Goal: Transaction & Acquisition: Download file/media

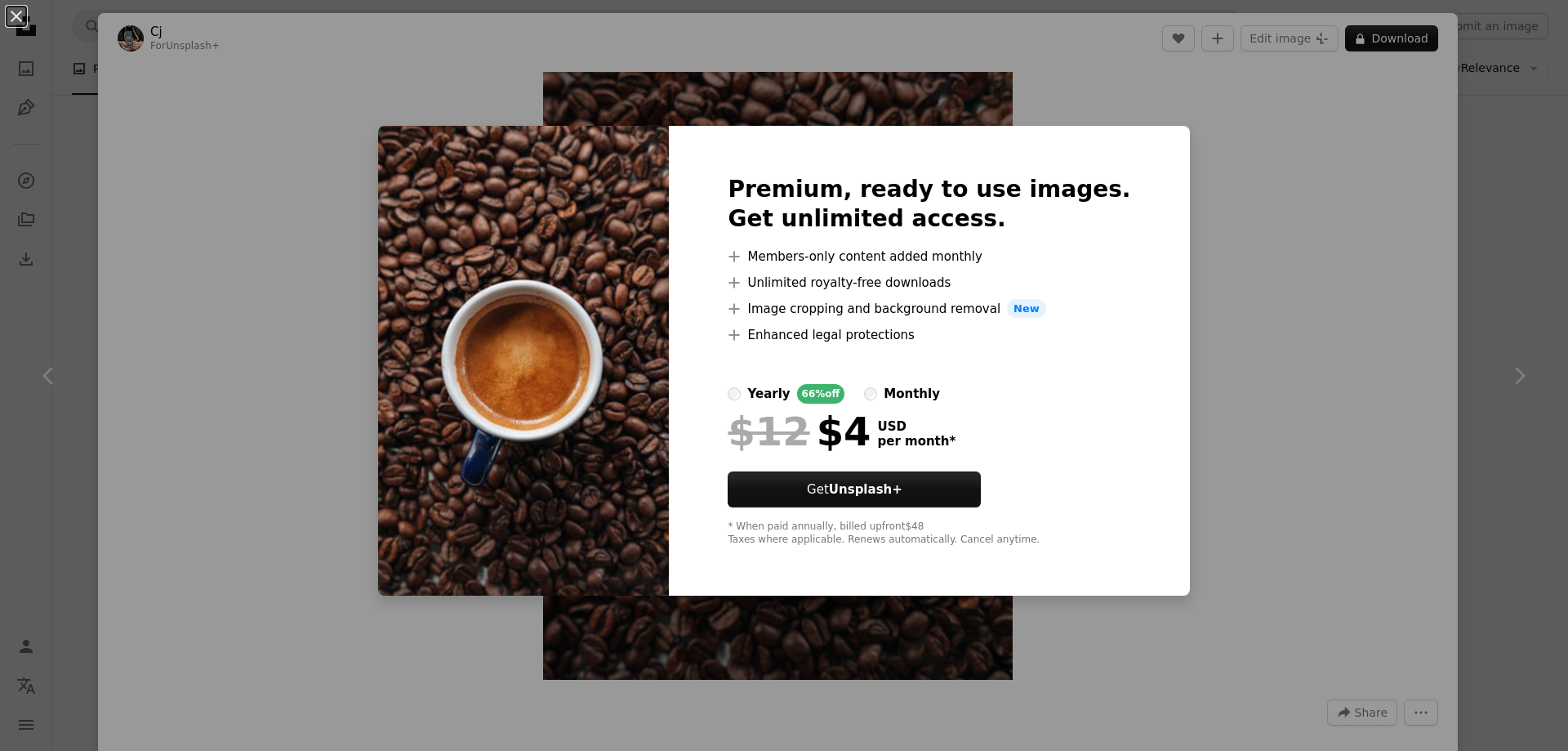
click at [1314, 219] on div "An X shape Premium, ready to use images. Get unlimited access. A plus sign Memb…" at bounding box center [784, 376] width 1568 height 751
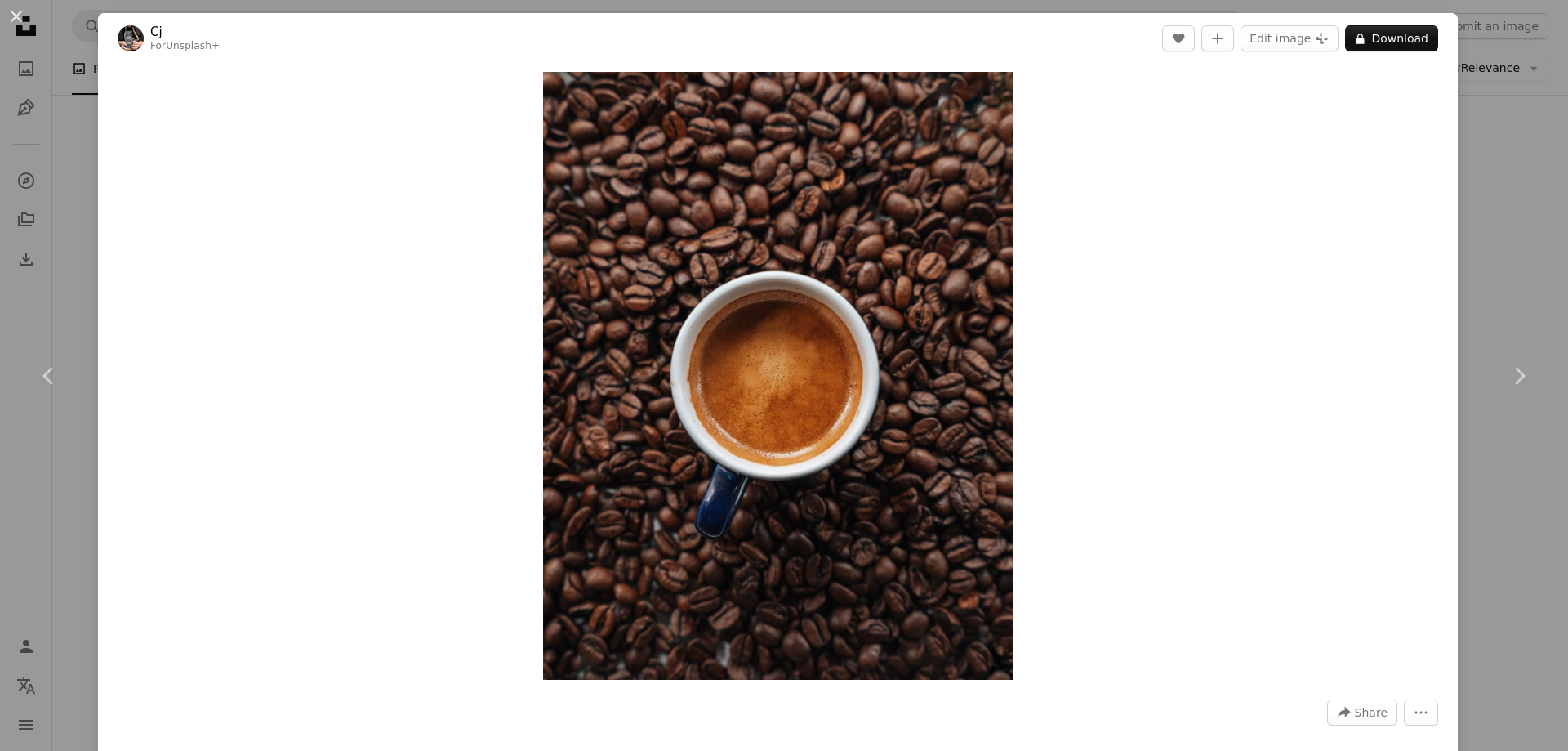
click at [1472, 110] on div "An X shape Chevron left Chevron right Cj For Unsplash+ A heart A plus sign Edit…" at bounding box center [784, 376] width 1568 height 751
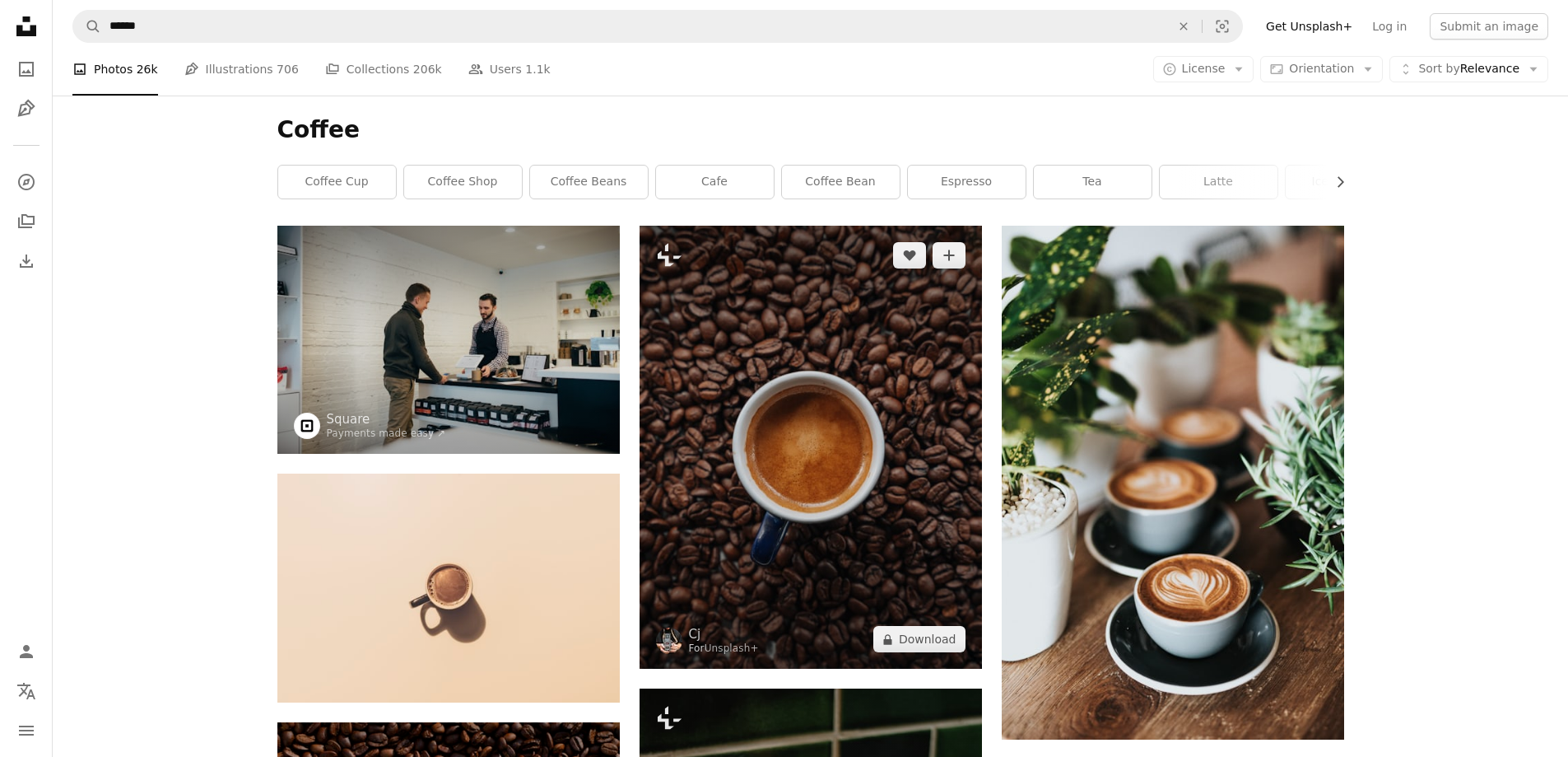
click at [752, 322] on img at bounding box center [810, 447] width 342 height 443
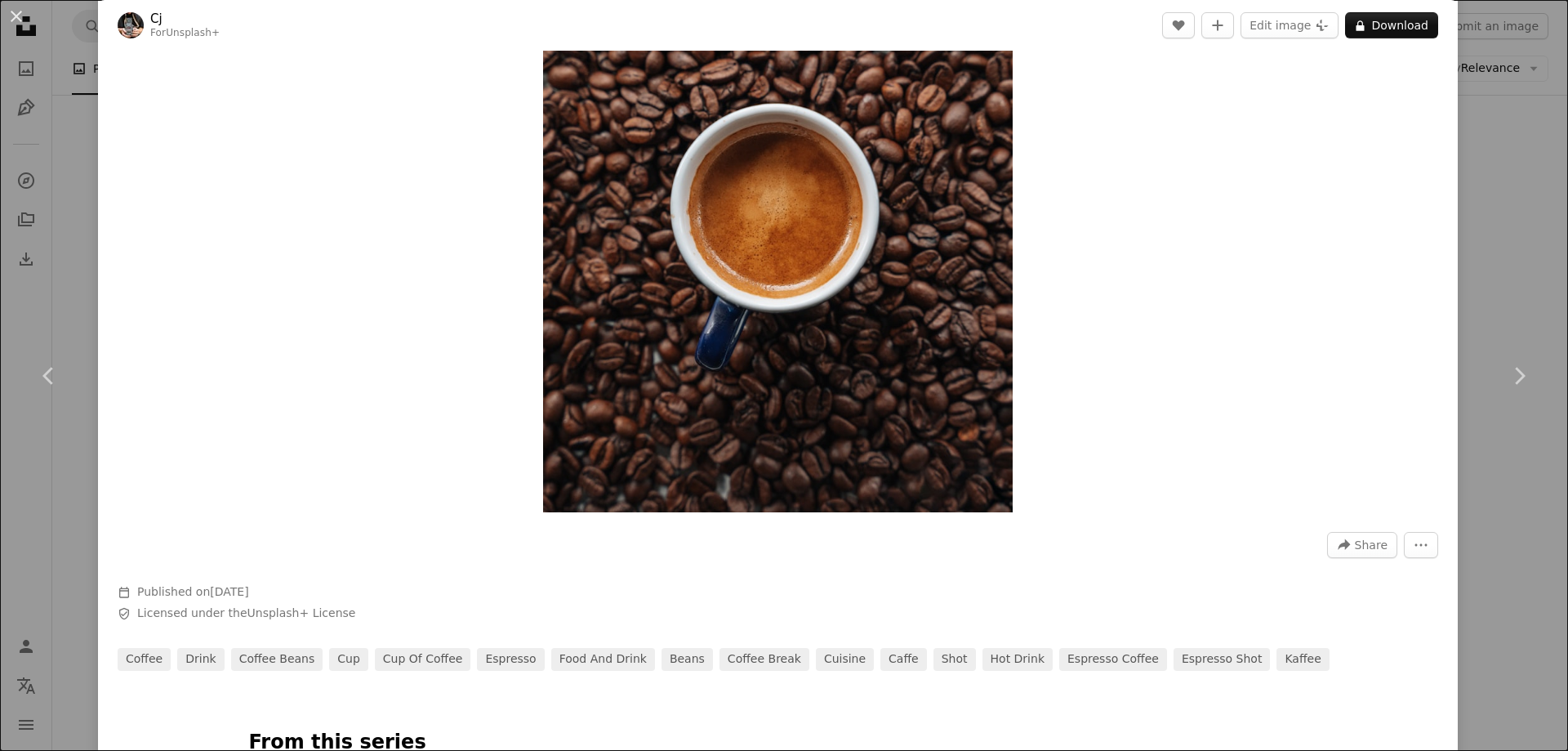
scroll to position [245, 0]
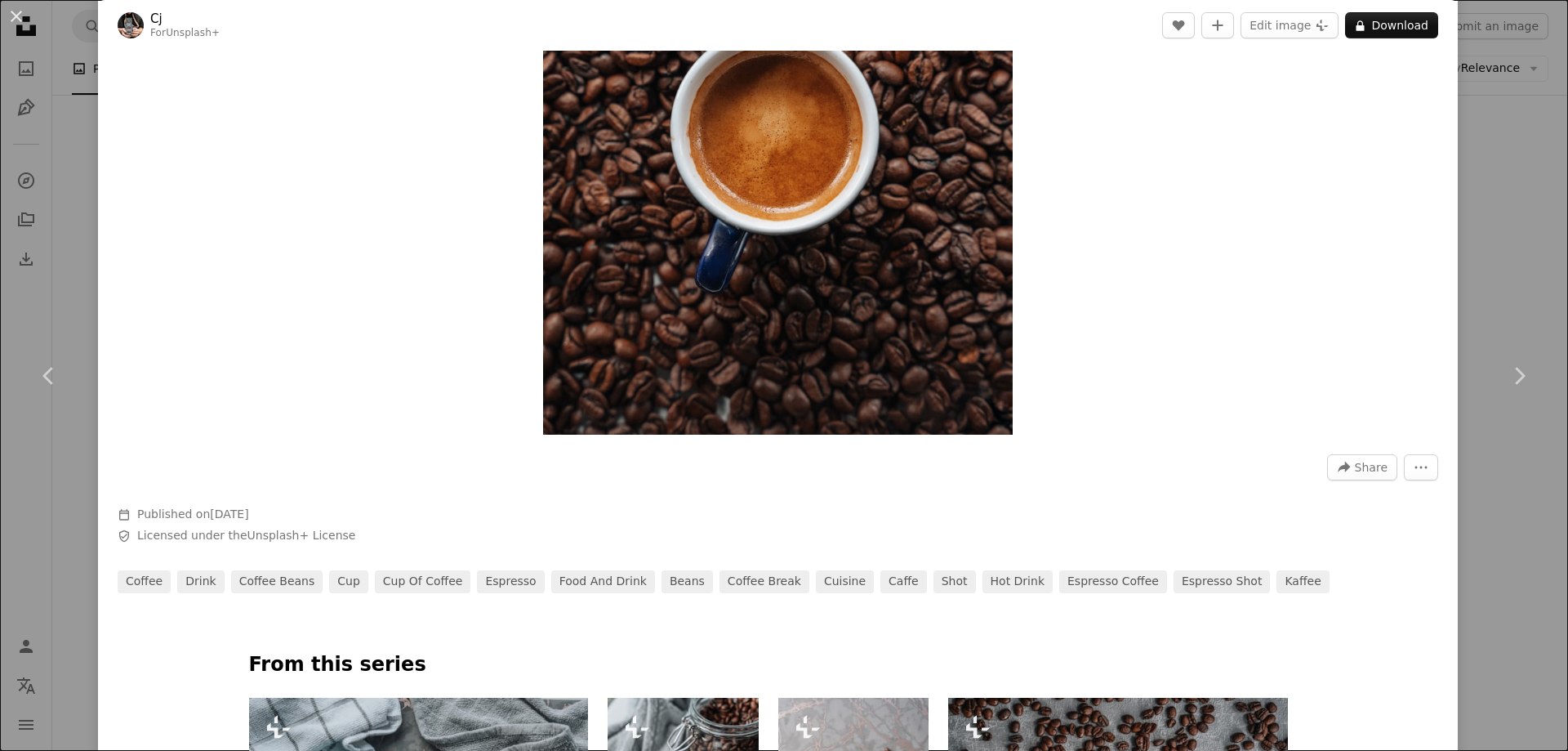
click at [193, 511] on span "Published on [DATE]" at bounding box center [193, 513] width 112 height 13
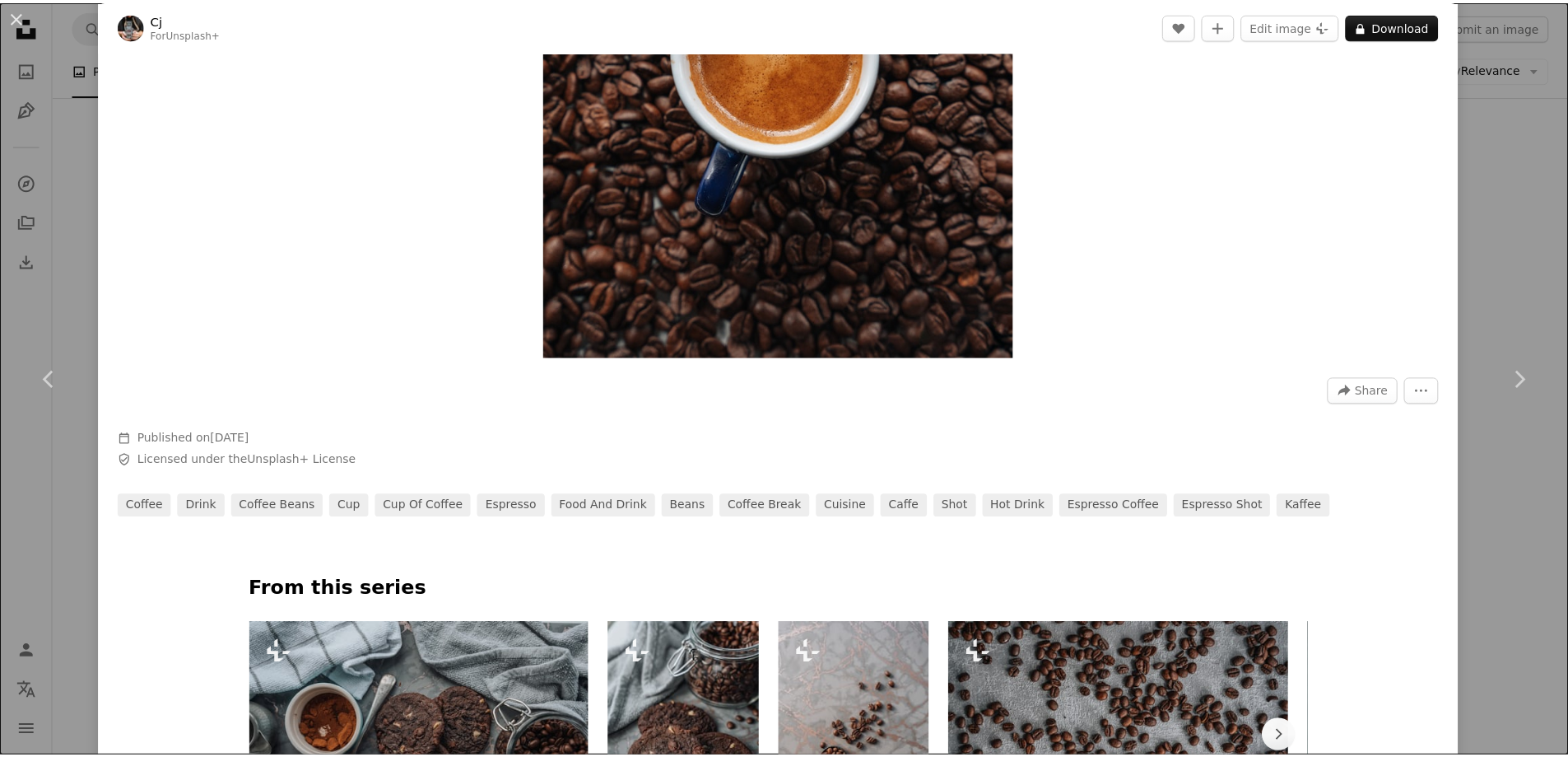
scroll to position [330, 0]
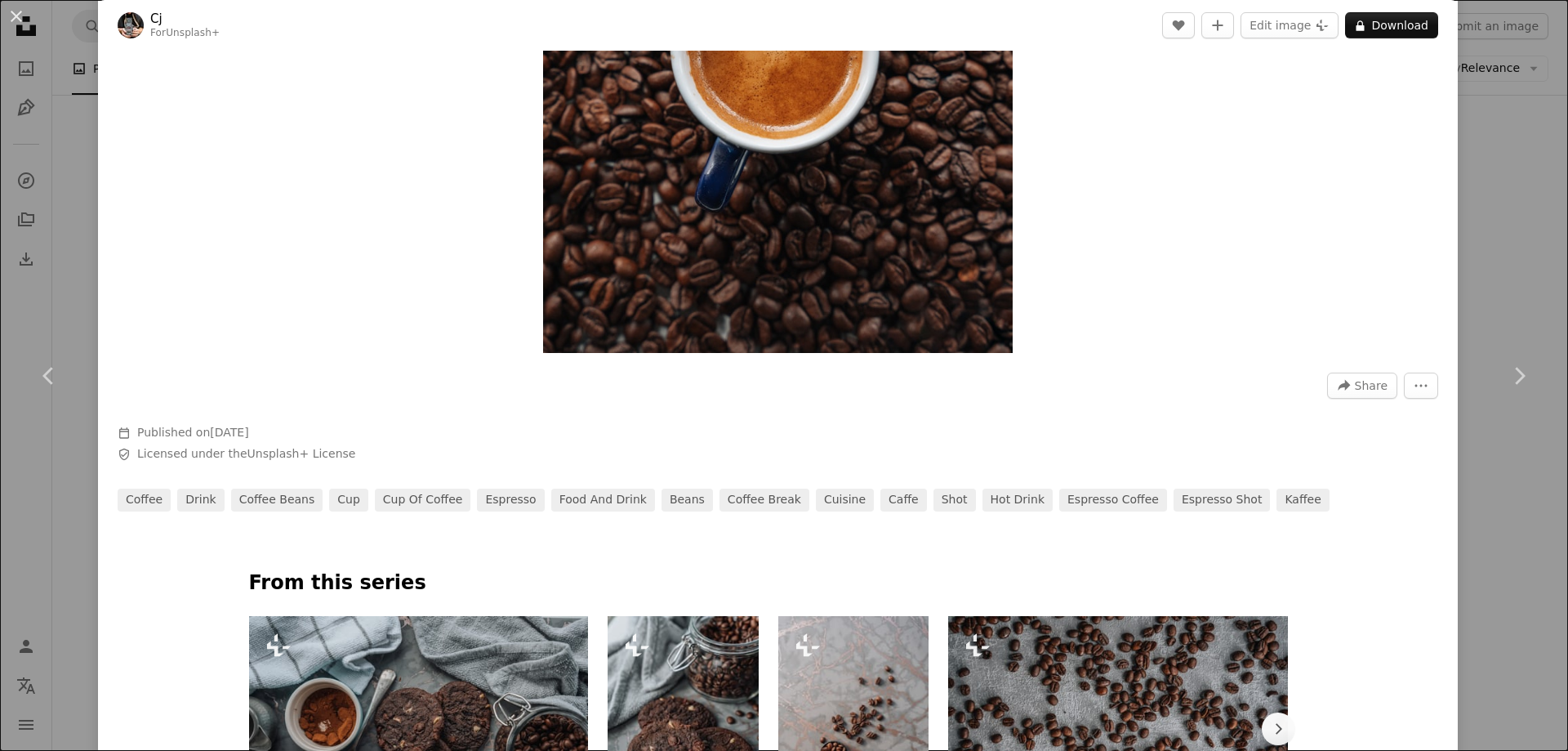
click at [212, 436] on time "[DATE]" at bounding box center [229, 432] width 39 height 13
click at [148, 503] on link "coffee" at bounding box center [144, 500] width 53 height 23
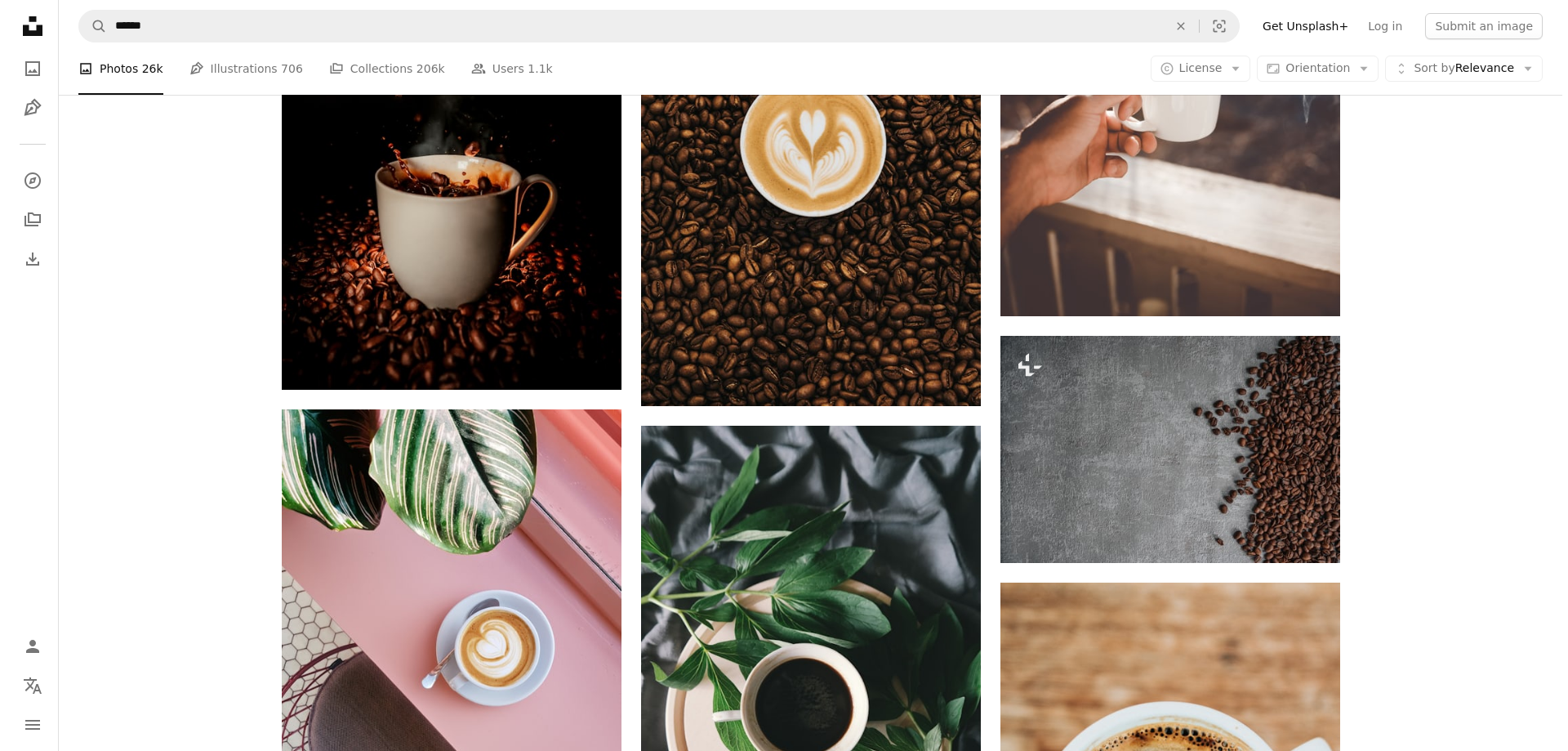
scroll to position [2287, 0]
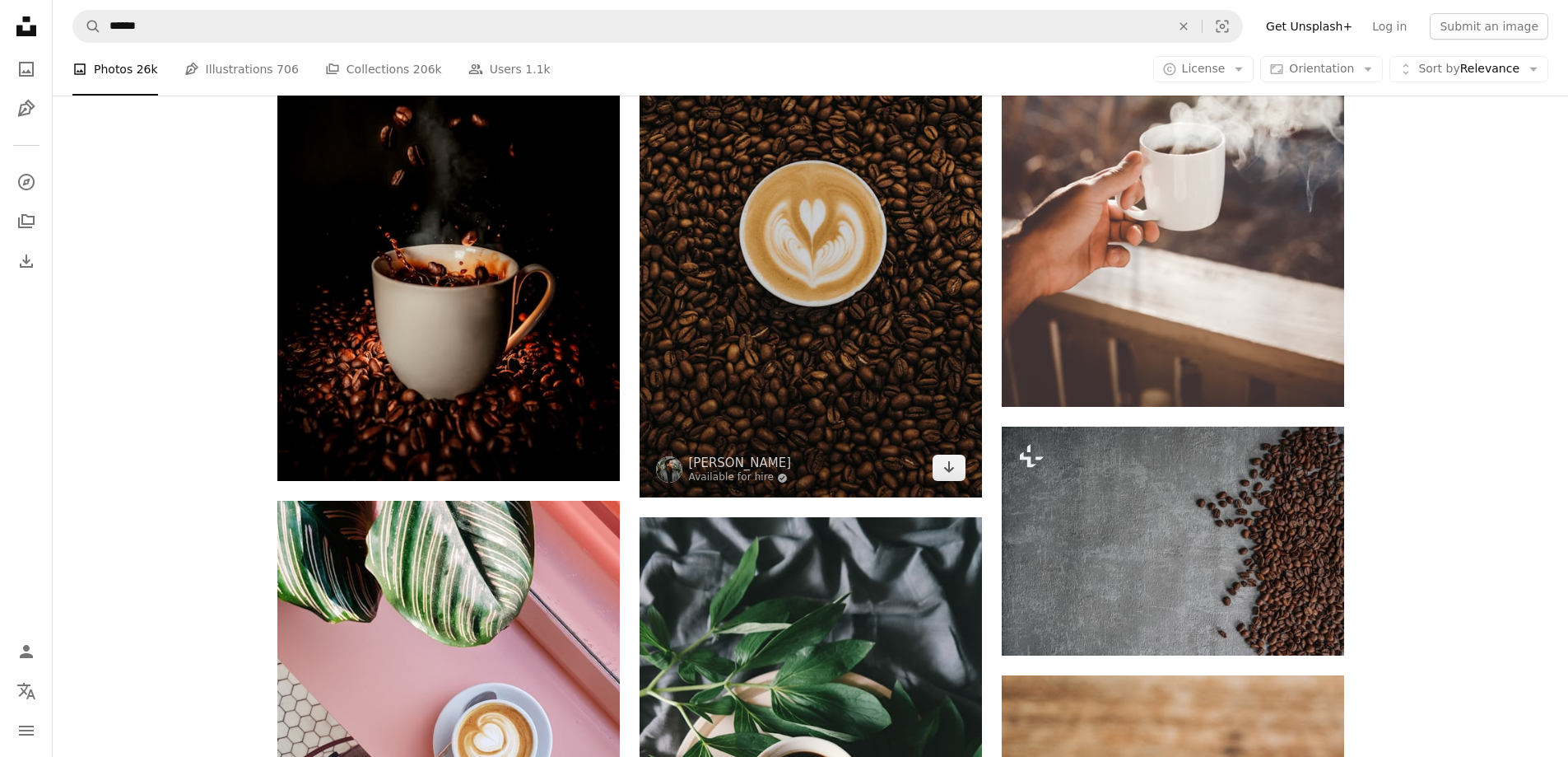
click at [892, 268] on img at bounding box center [810, 240] width 342 height 514
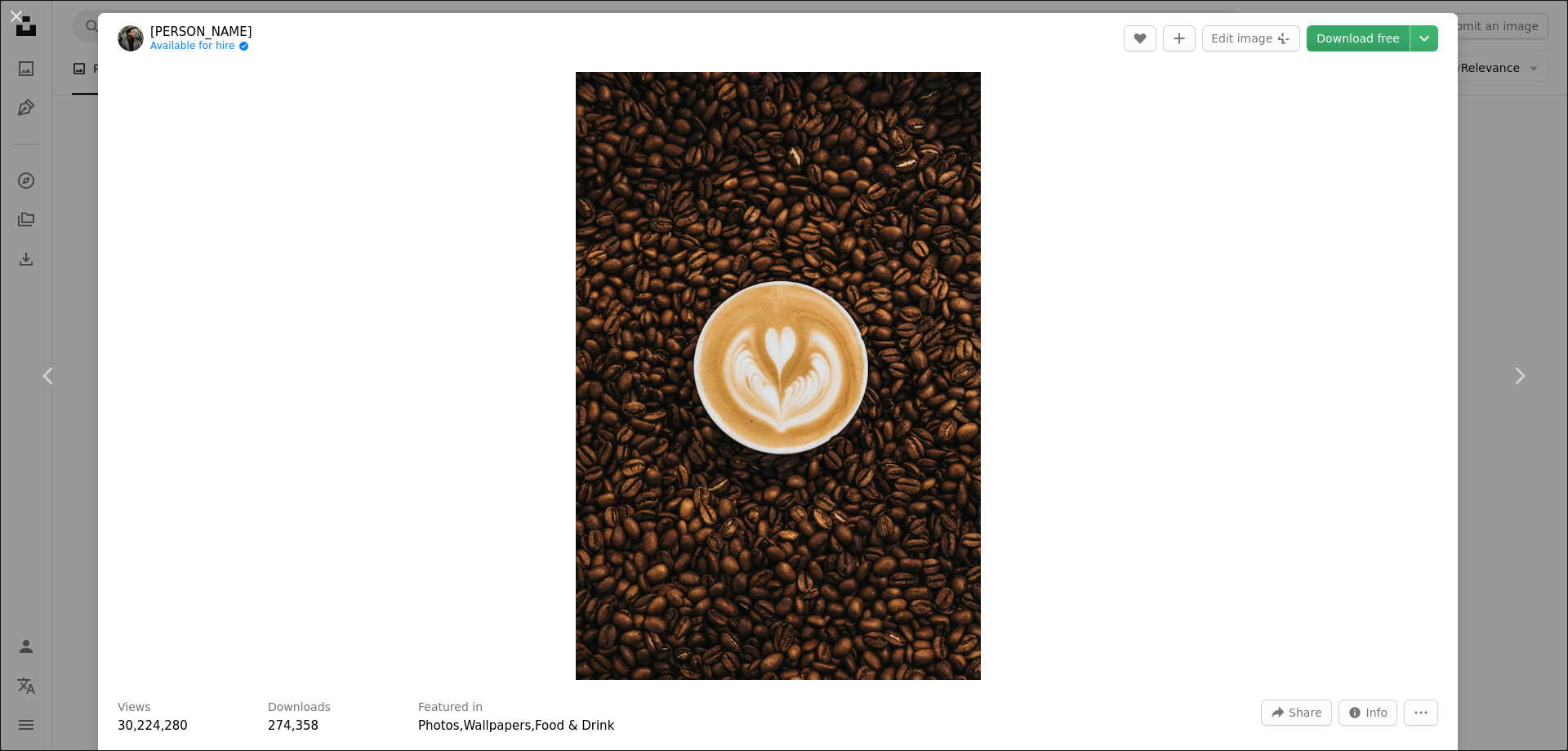
click at [1344, 41] on link "Download free" at bounding box center [1358, 39] width 103 height 26
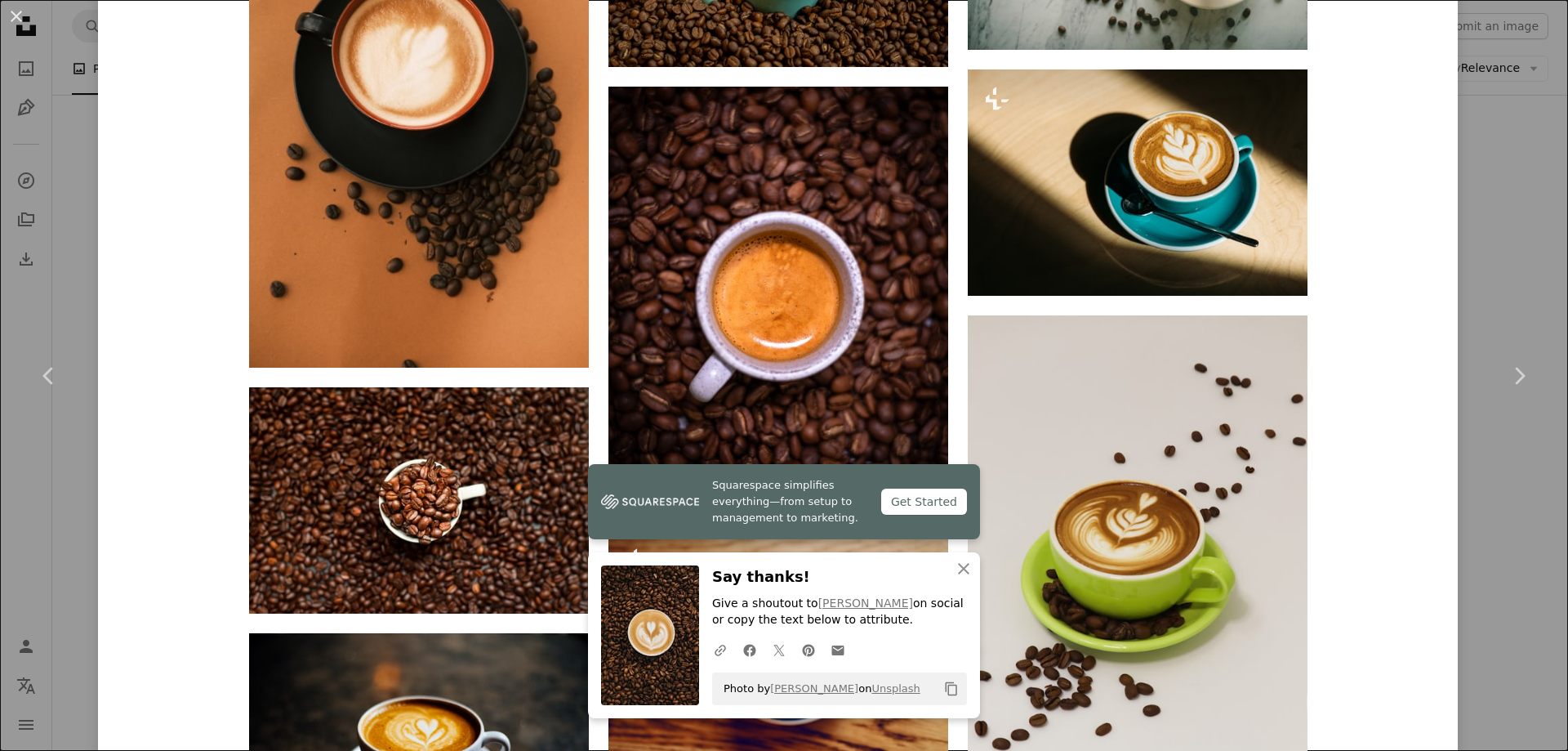
scroll to position [1552, 0]
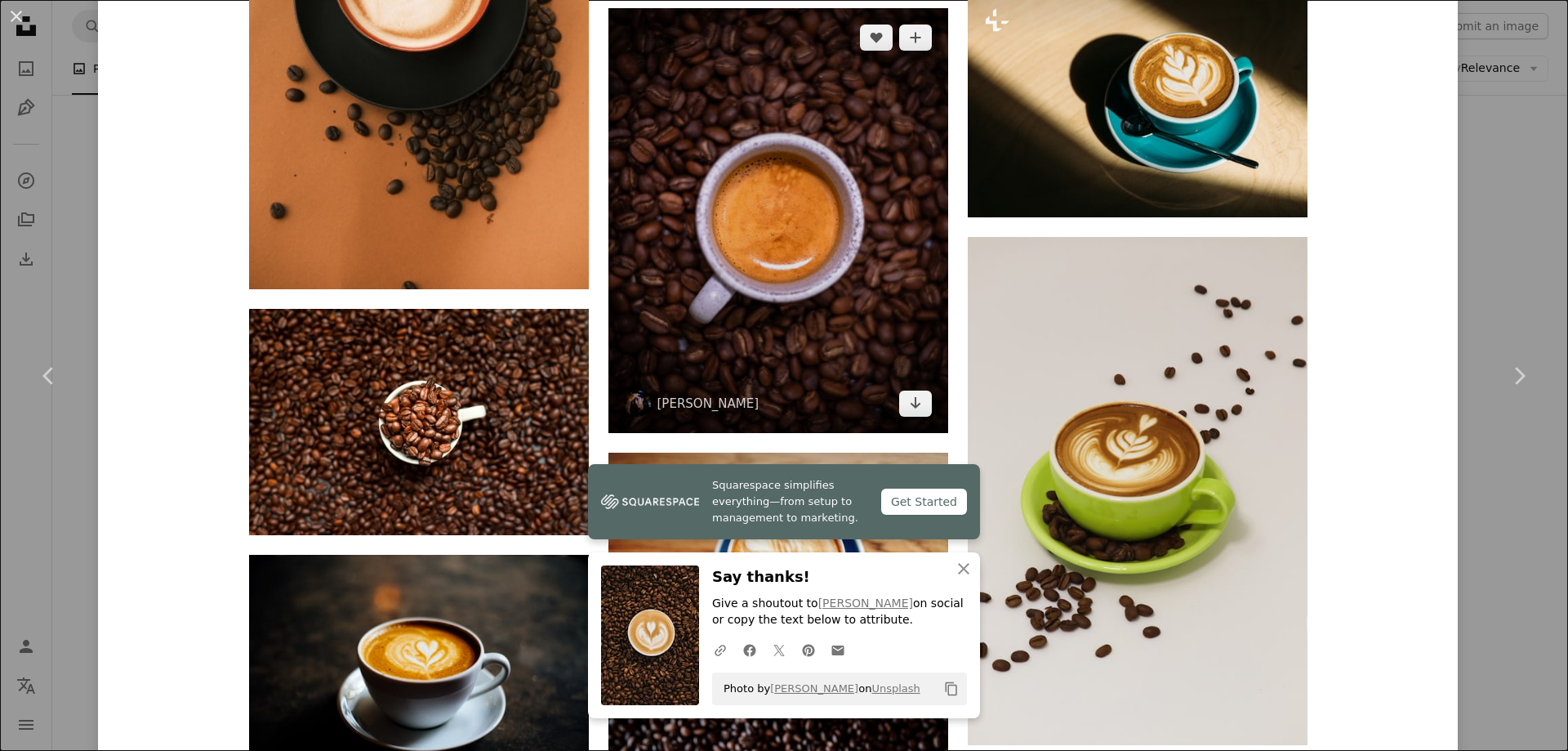
click at [777, 175] on img at bounding box center [777, 220] width 339 height 425
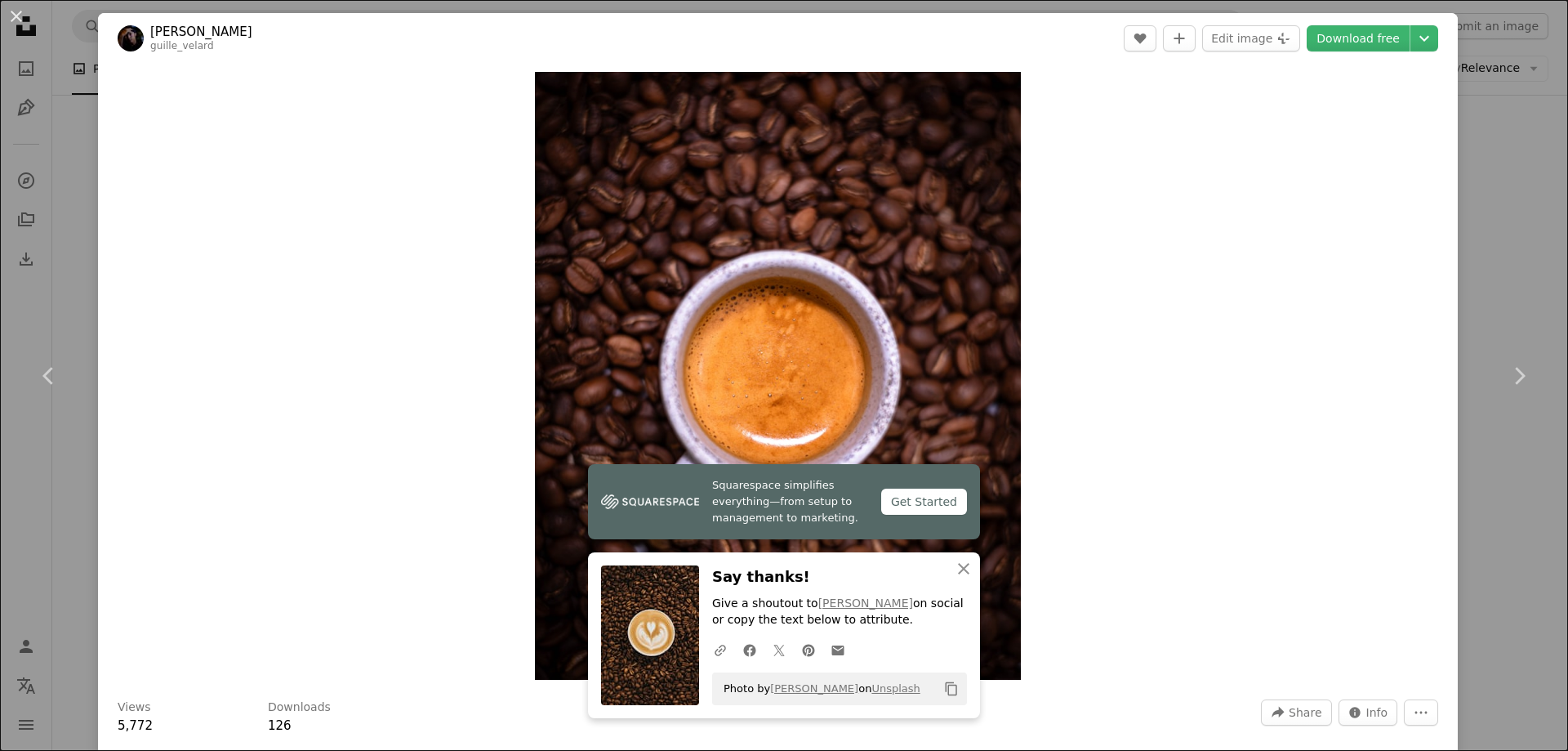
click at [1174, 89] on div "Zoom in" at bounding box center [777, 376] width 1360 height 624
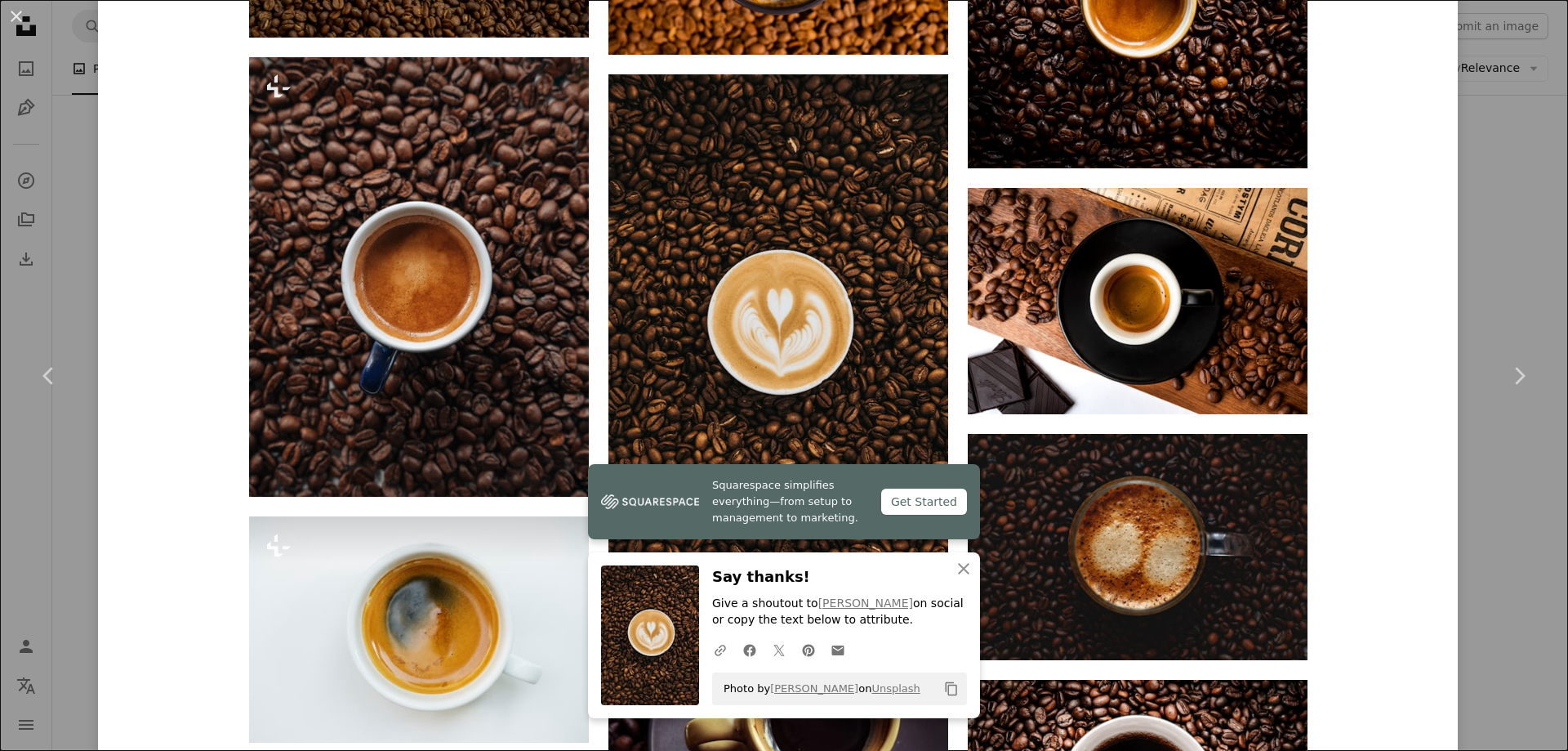
scroll to position [1552, 0]
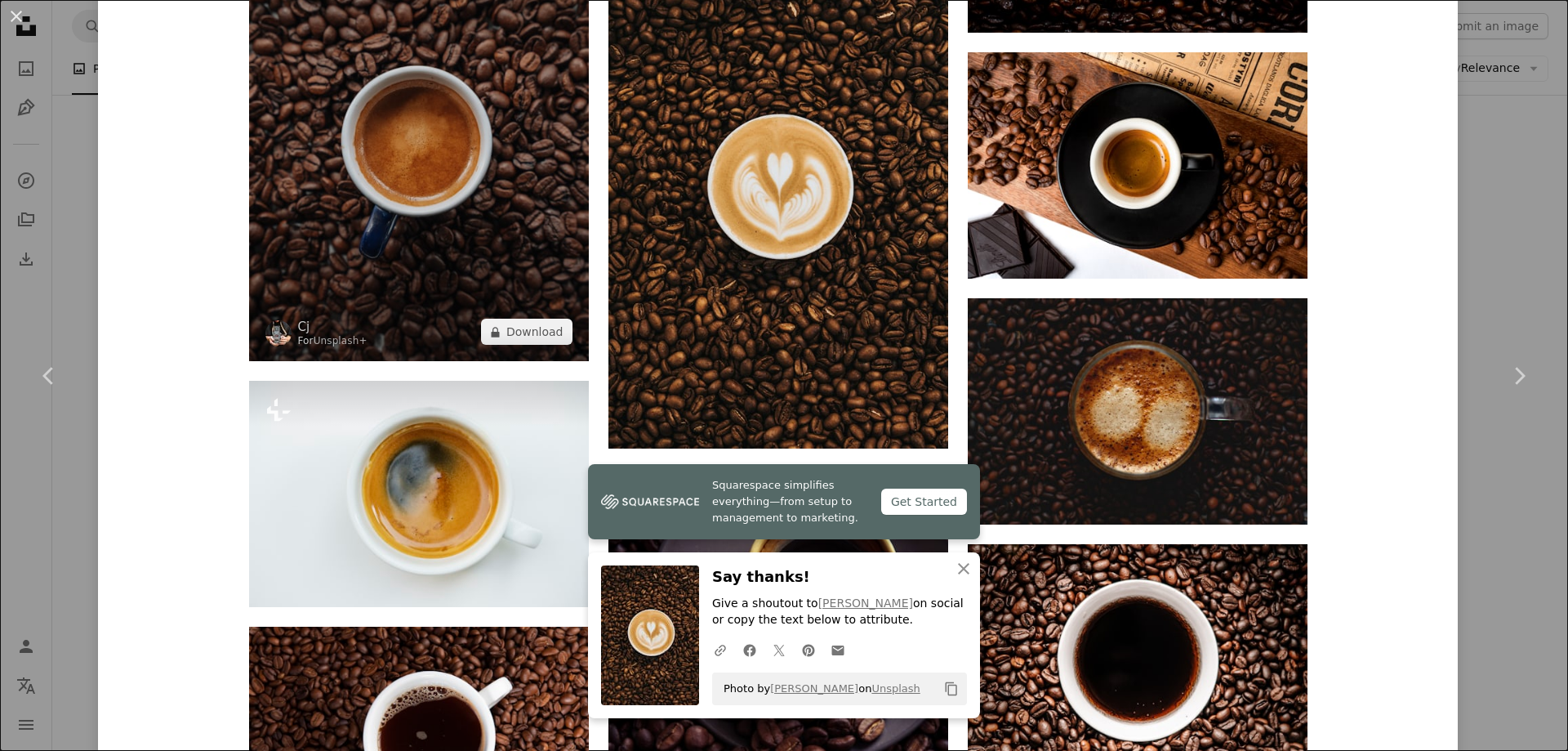
click at [442, 191] on img at bounding box center [419, 141] width 339 height 440
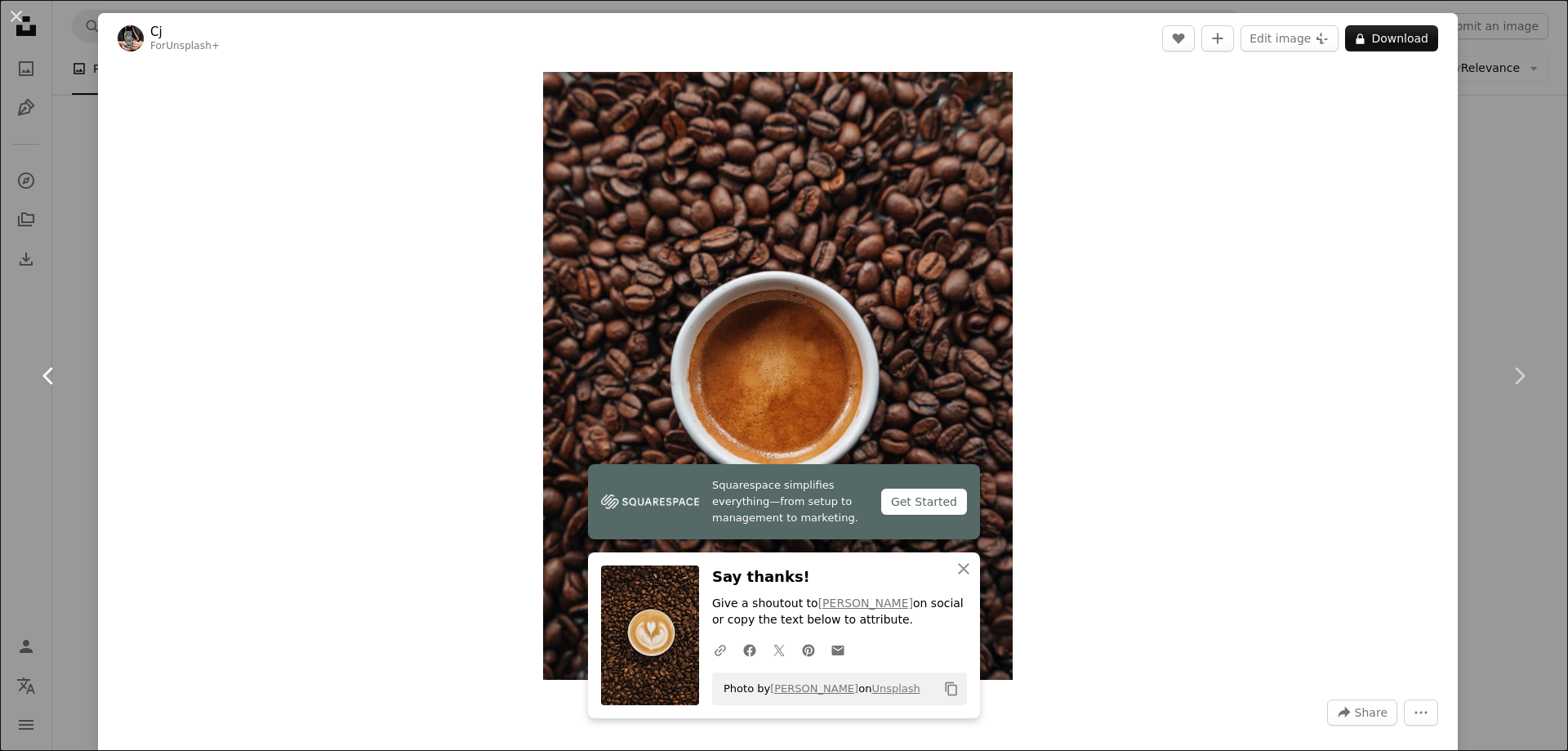
click at [48, 368] on icon "Chevron left" at bounding box center [49, 376] width 26 height 26
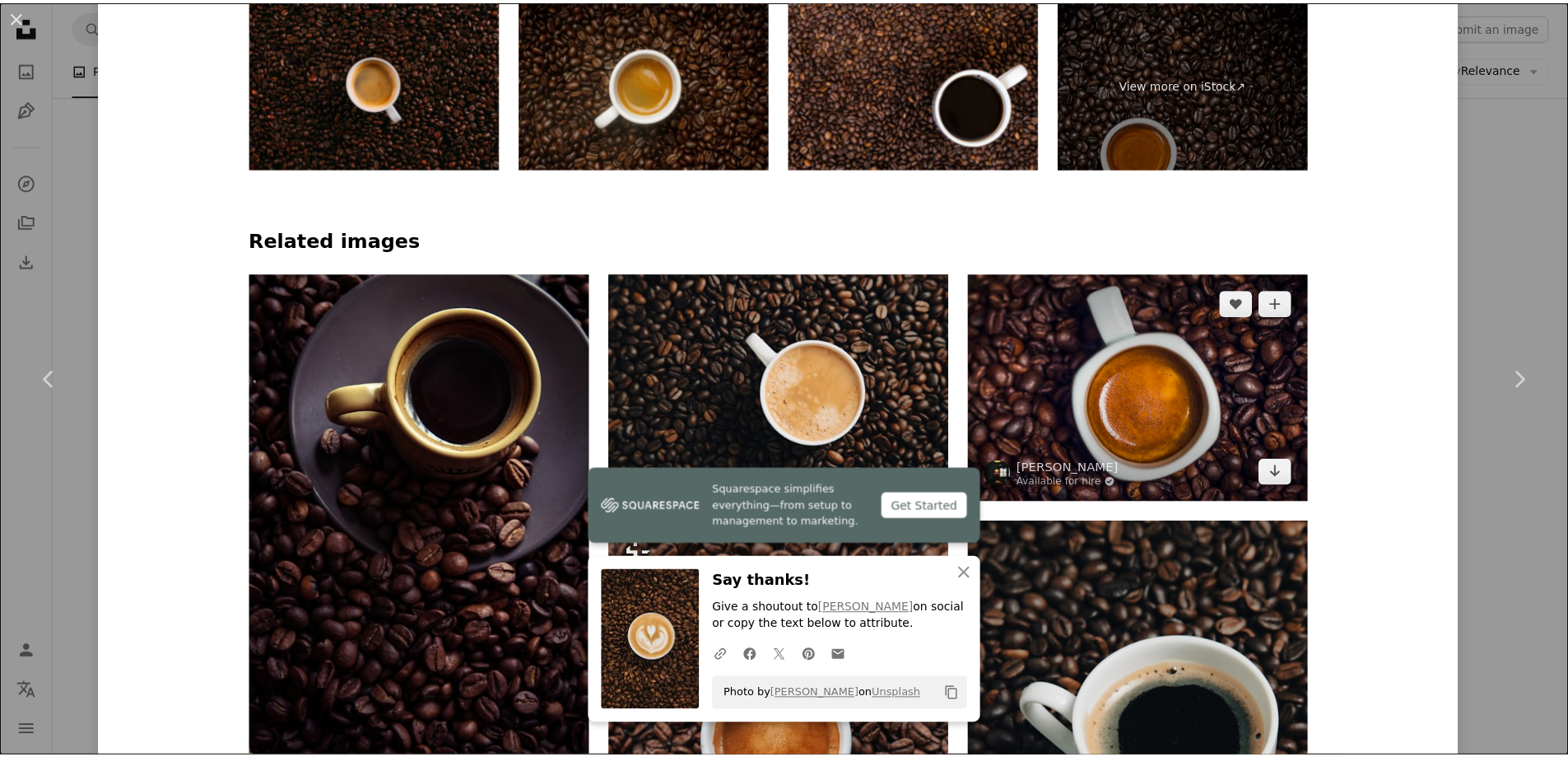
scroll to position [1318, 0]
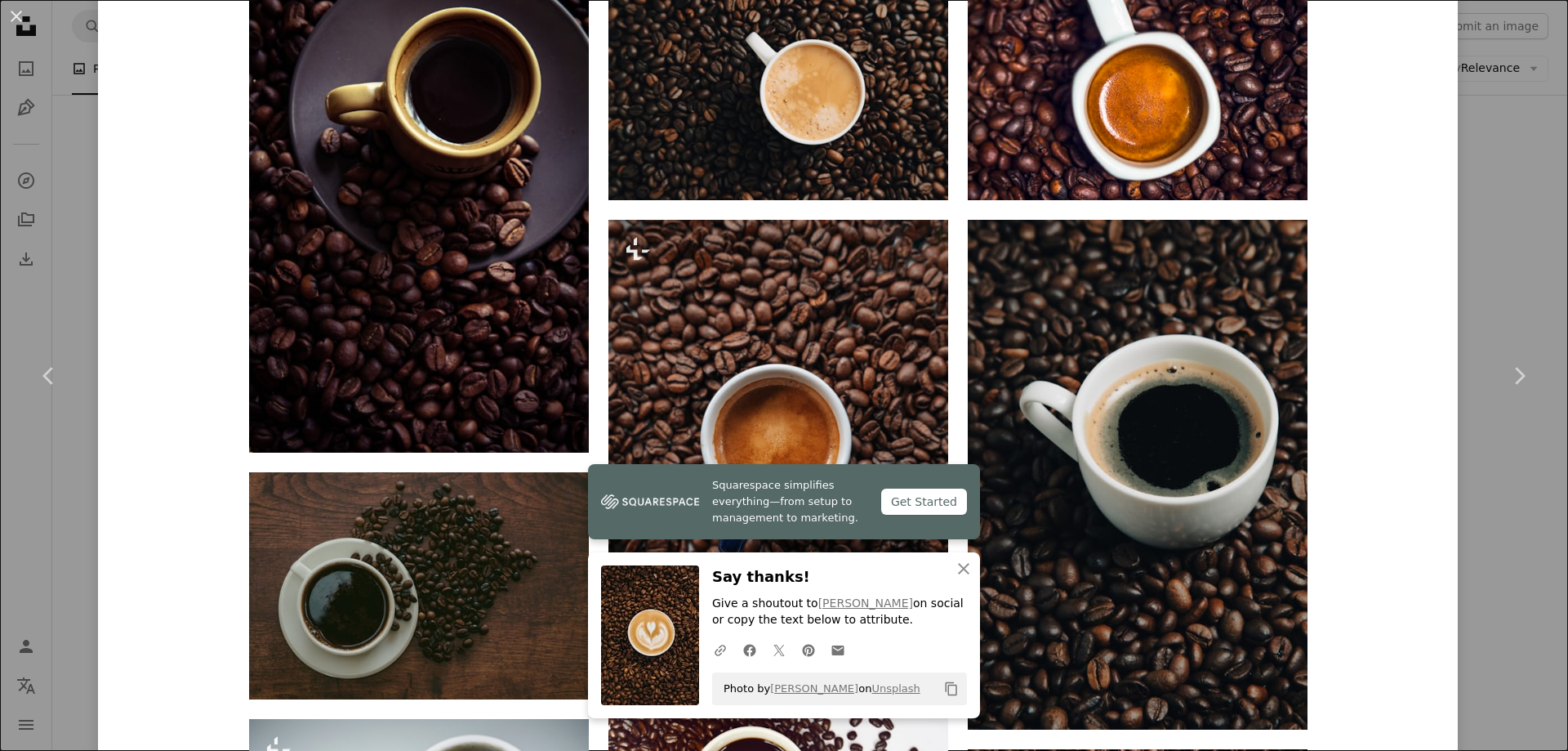
click at [1493, 74] on div "An X shape Chevron left Chevron right [PERSON_NAME] Available for hire A checkm…" at bounding box center [784, 376] width 1568 height 751
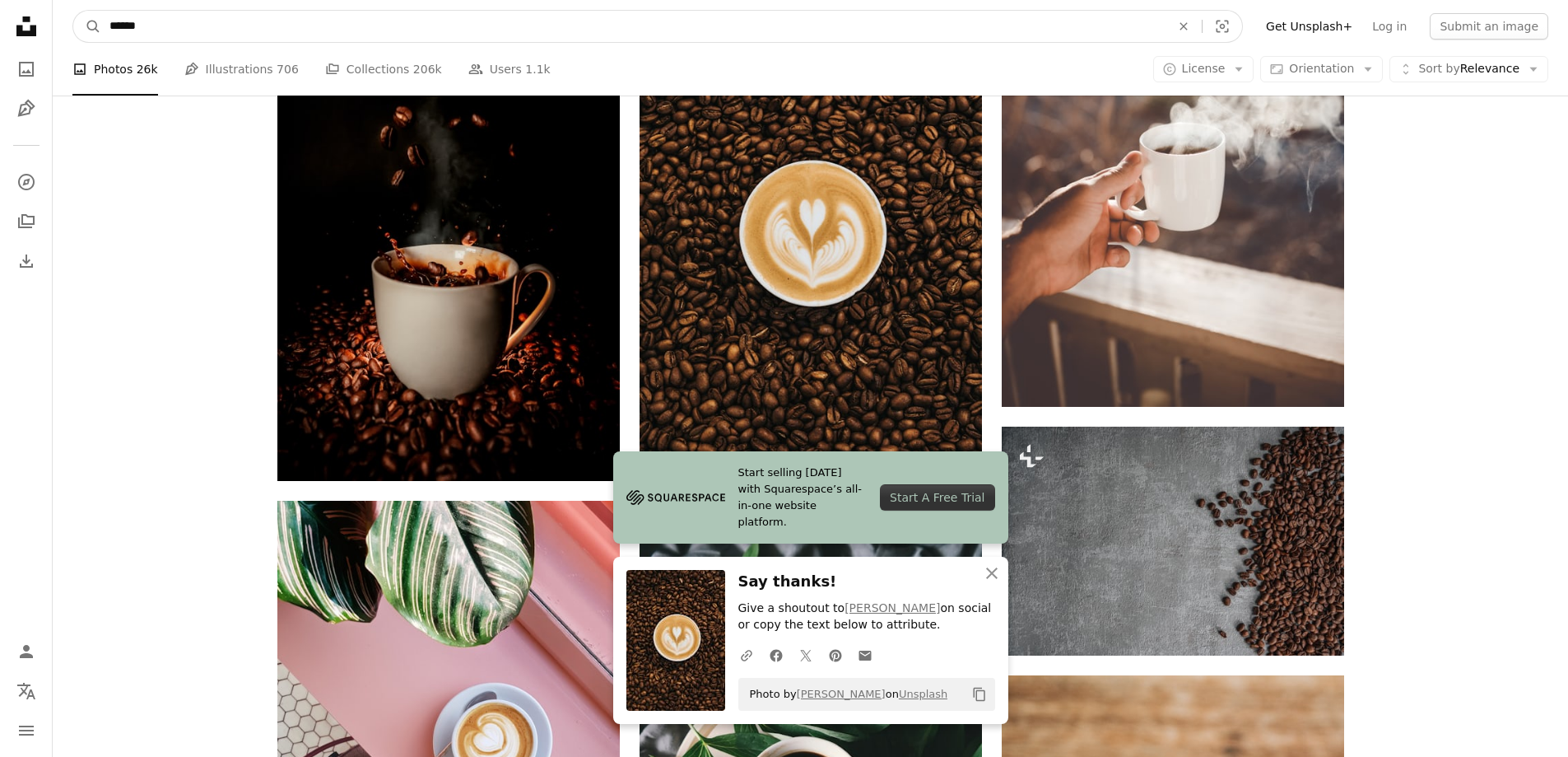
click at [927, 24] on input "******" at bounding box center [633, 26] width 1064 height 31
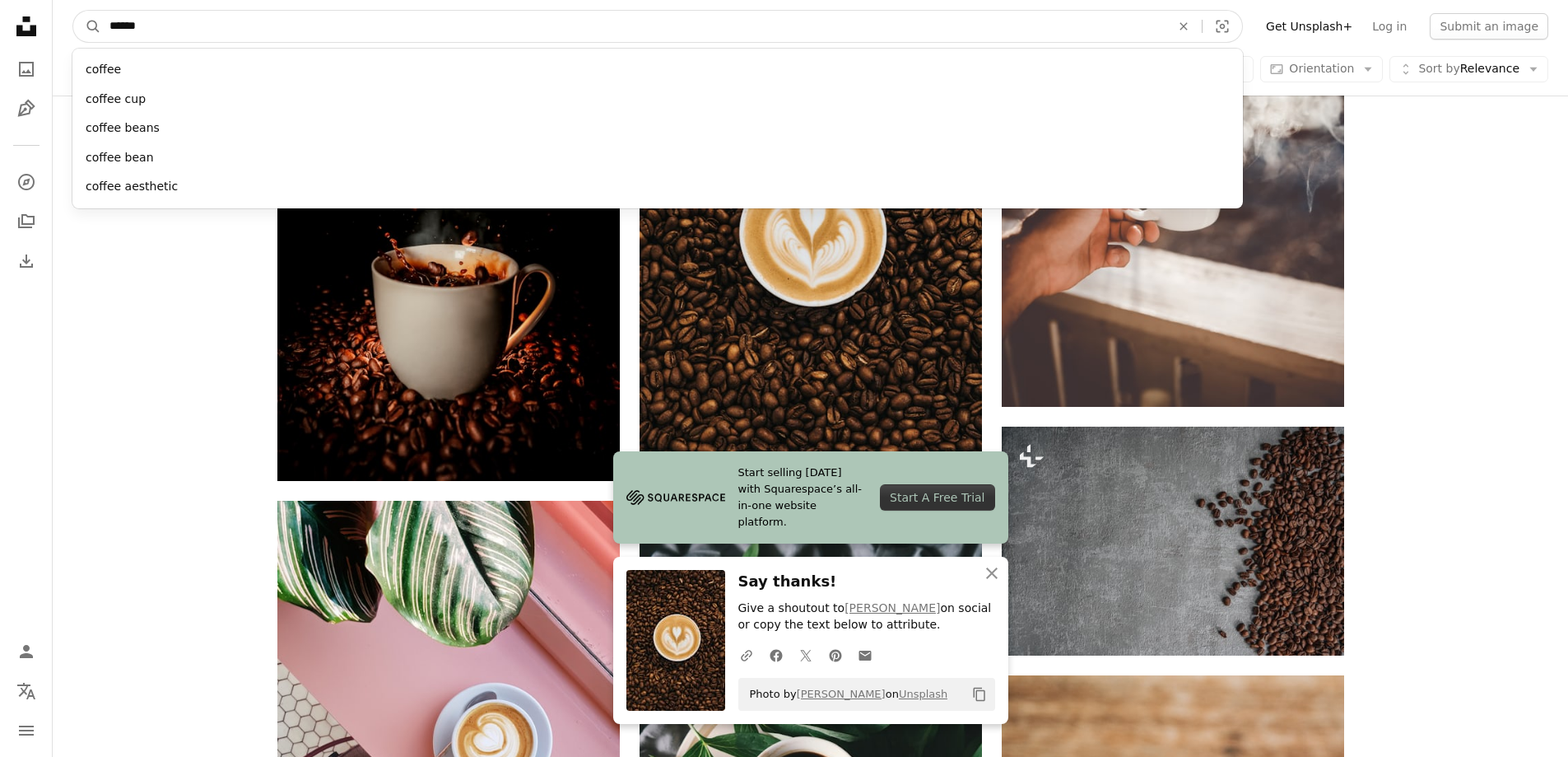
paste input "**********"
type input "**********"
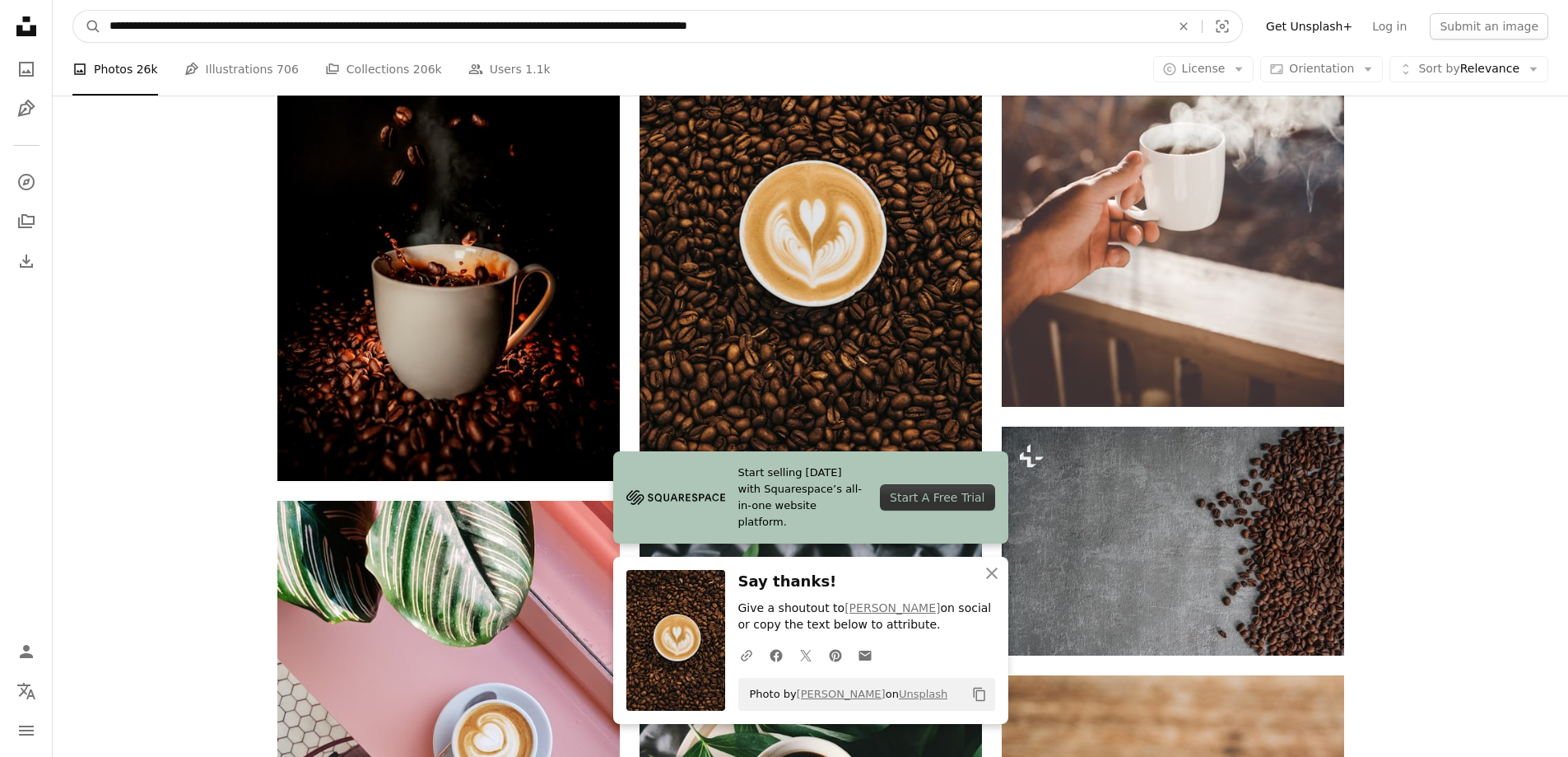
click button "A magnifying glass" at bounding box center [87, 26] width 28 height 31
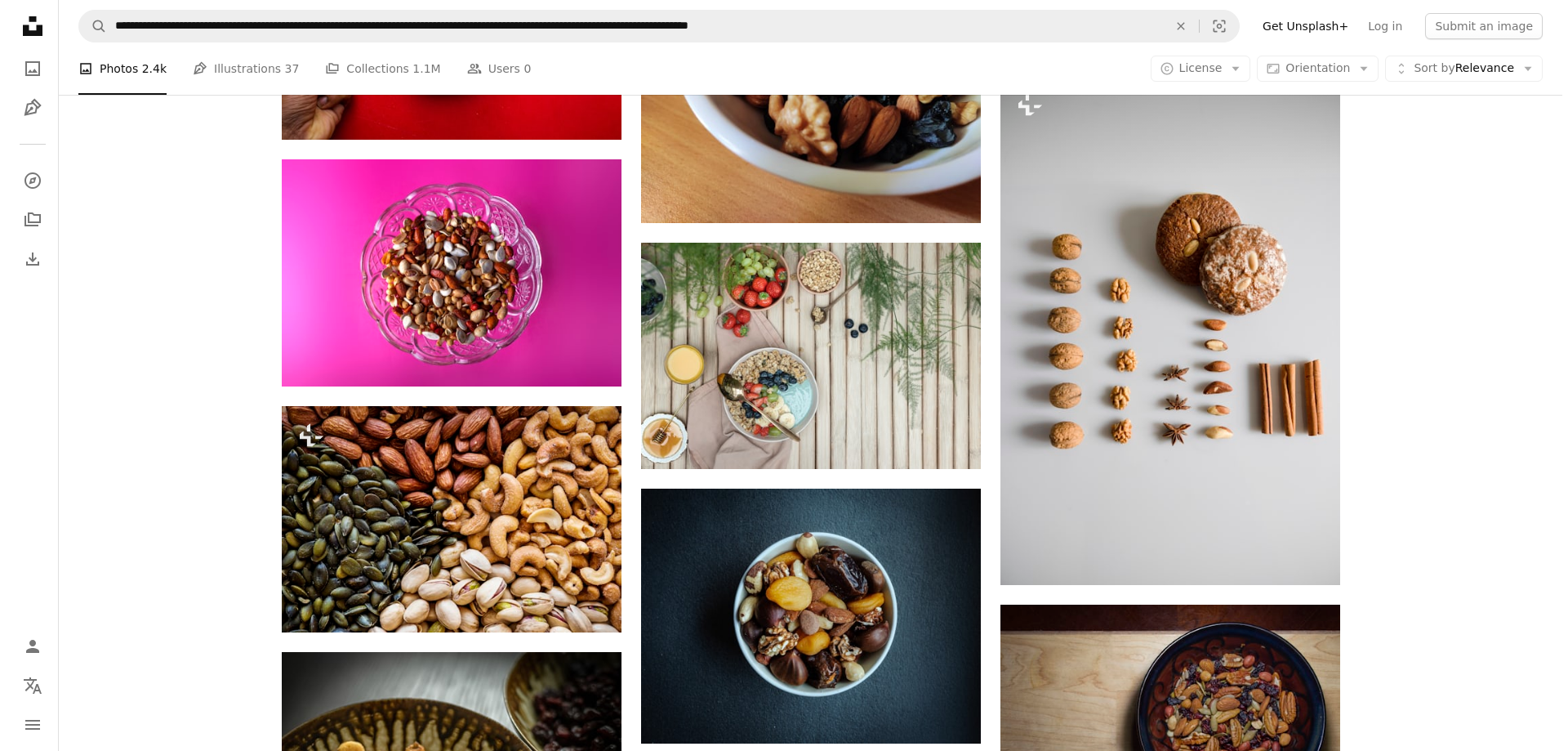
scroll to position [4084, 0]
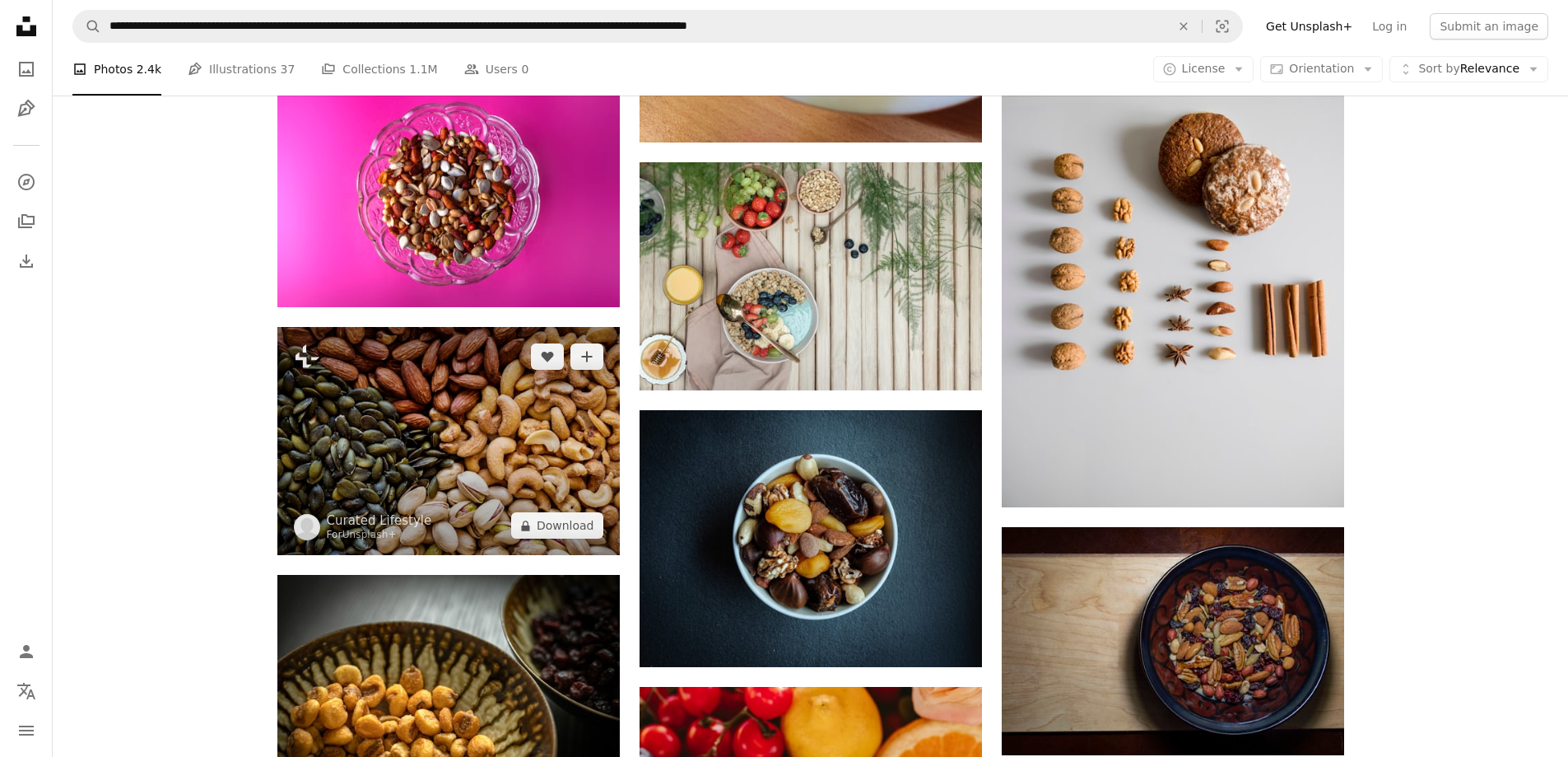
click at [495, 420] on img at bounding box center [448, 442] width 342 height 229
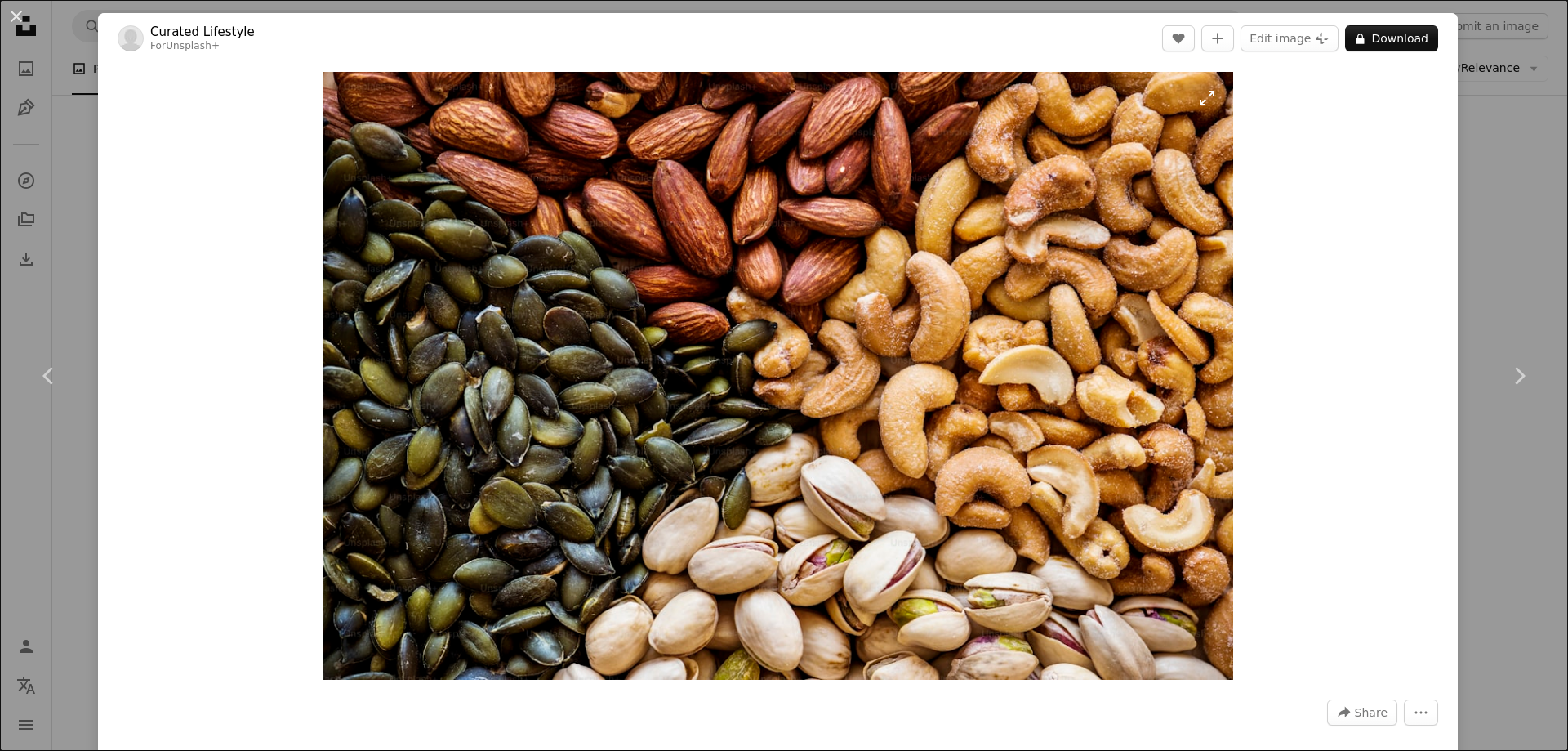
drag, startPoint x: 644, startPoint y: 247, endPoint x: 1090, endPoint y: 312, distance: 450.7
click at [1090, 312] on img "Zoom in on this image" at bounding box center [777, 376] width 910 height 607
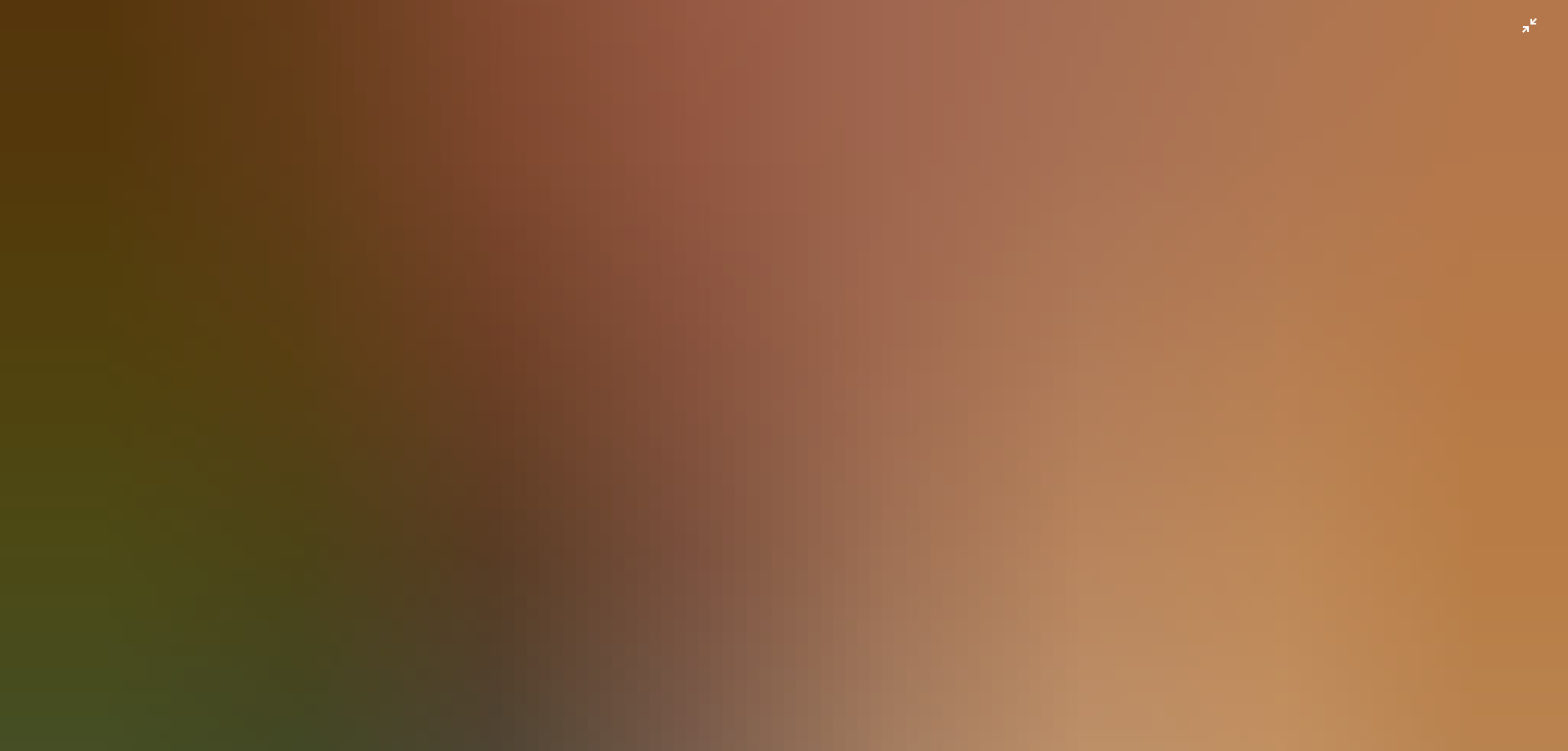
scroll to position [279, 0]
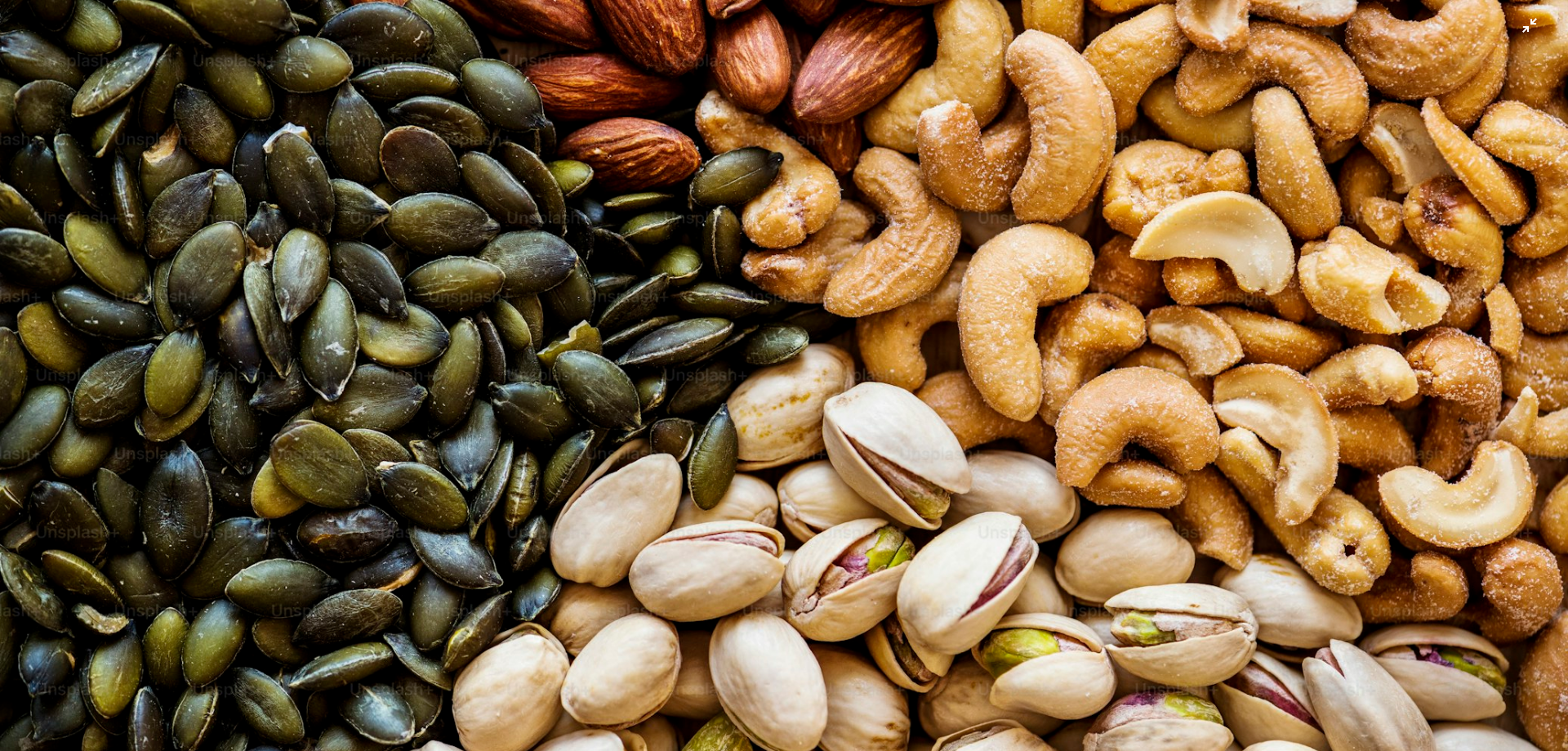
click at [1072, 337] on img "Zoom out on this image" at bounding box center [784, 244] width 1570 height 1048
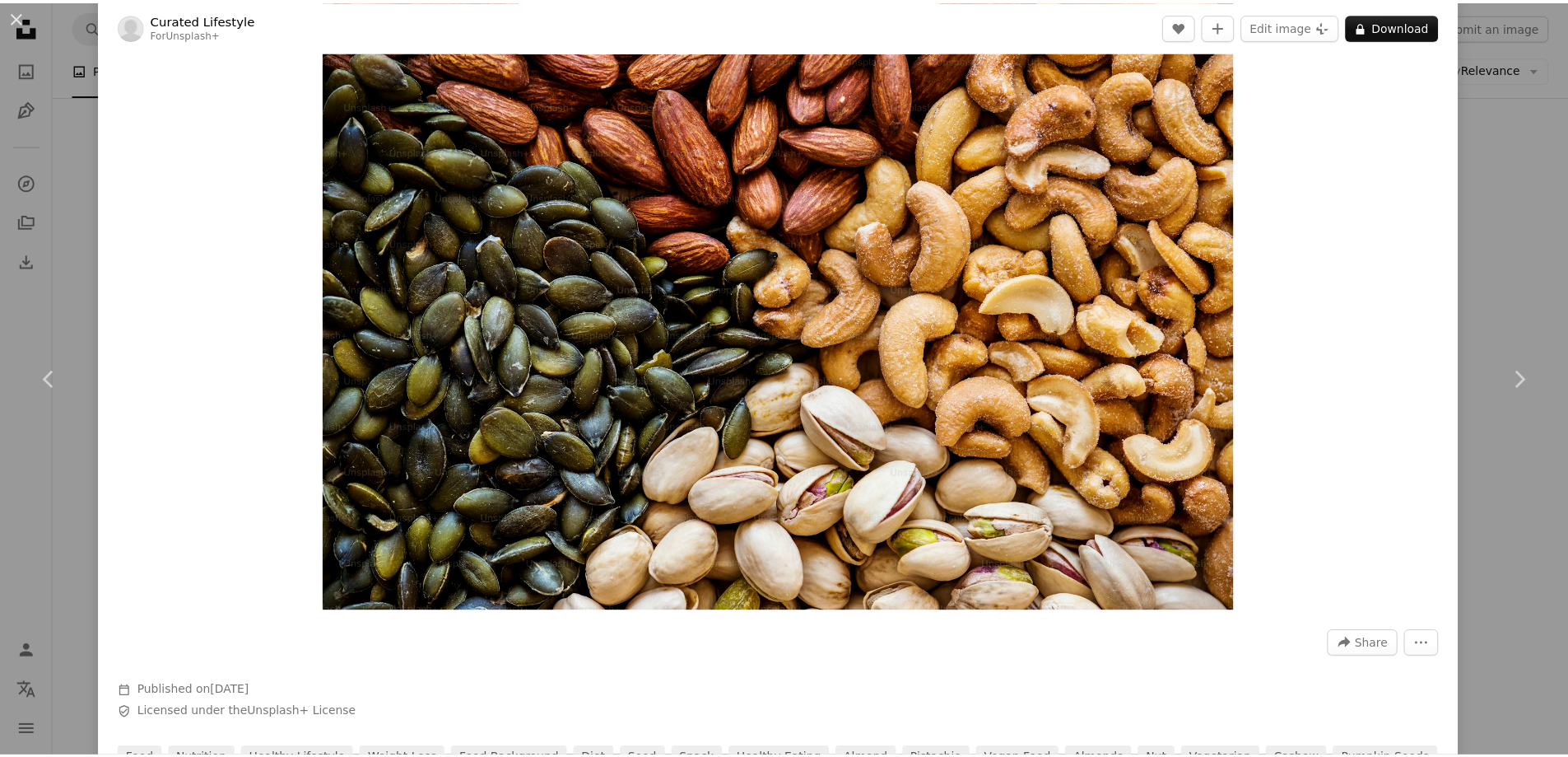
scroll to position [0, 0]
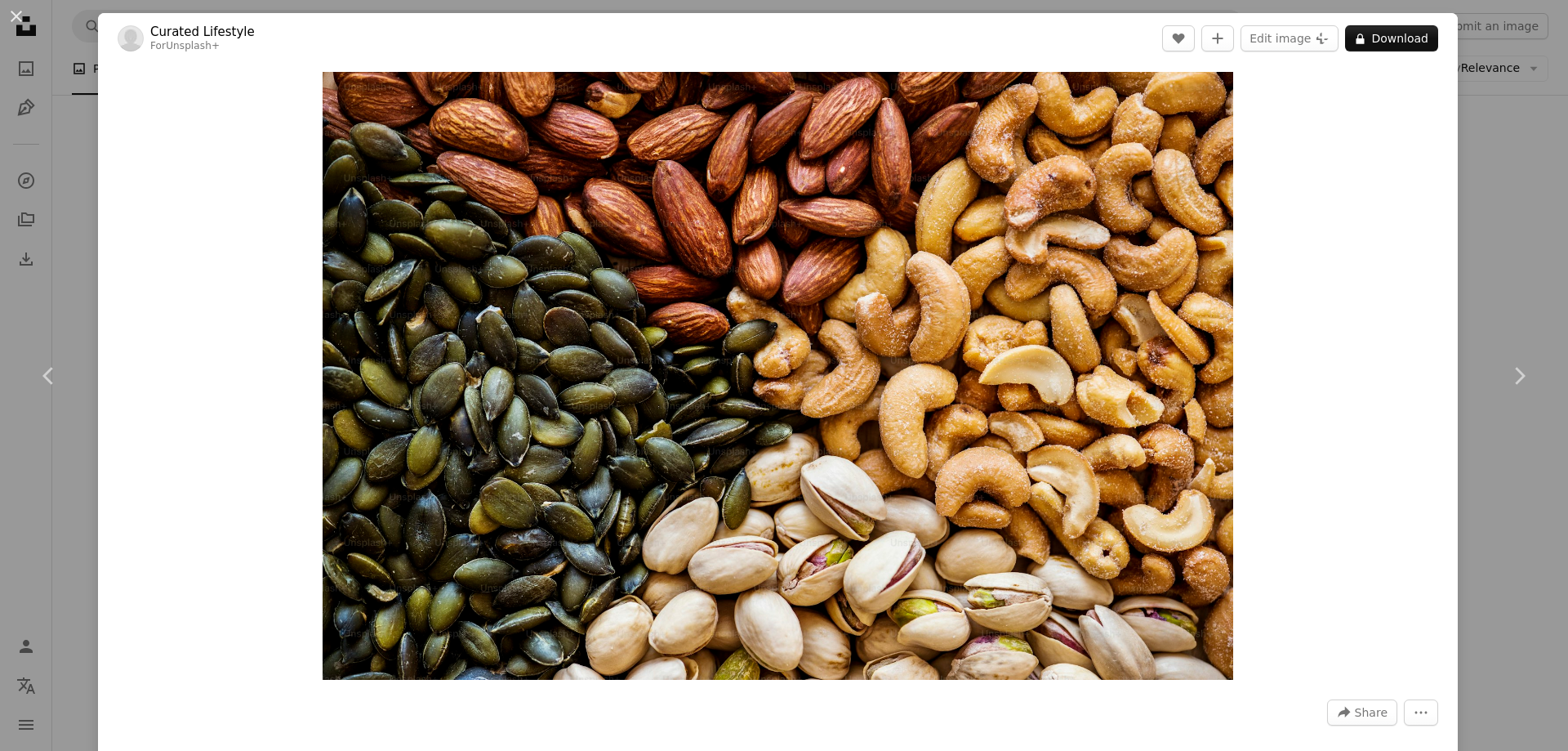
click at [1540, 204] on div "An X shape Chevron left Chevron right Curated Lifestyle For Unsplash+ A heart A…" at bounding box center [784, 376] width 1568 height 751
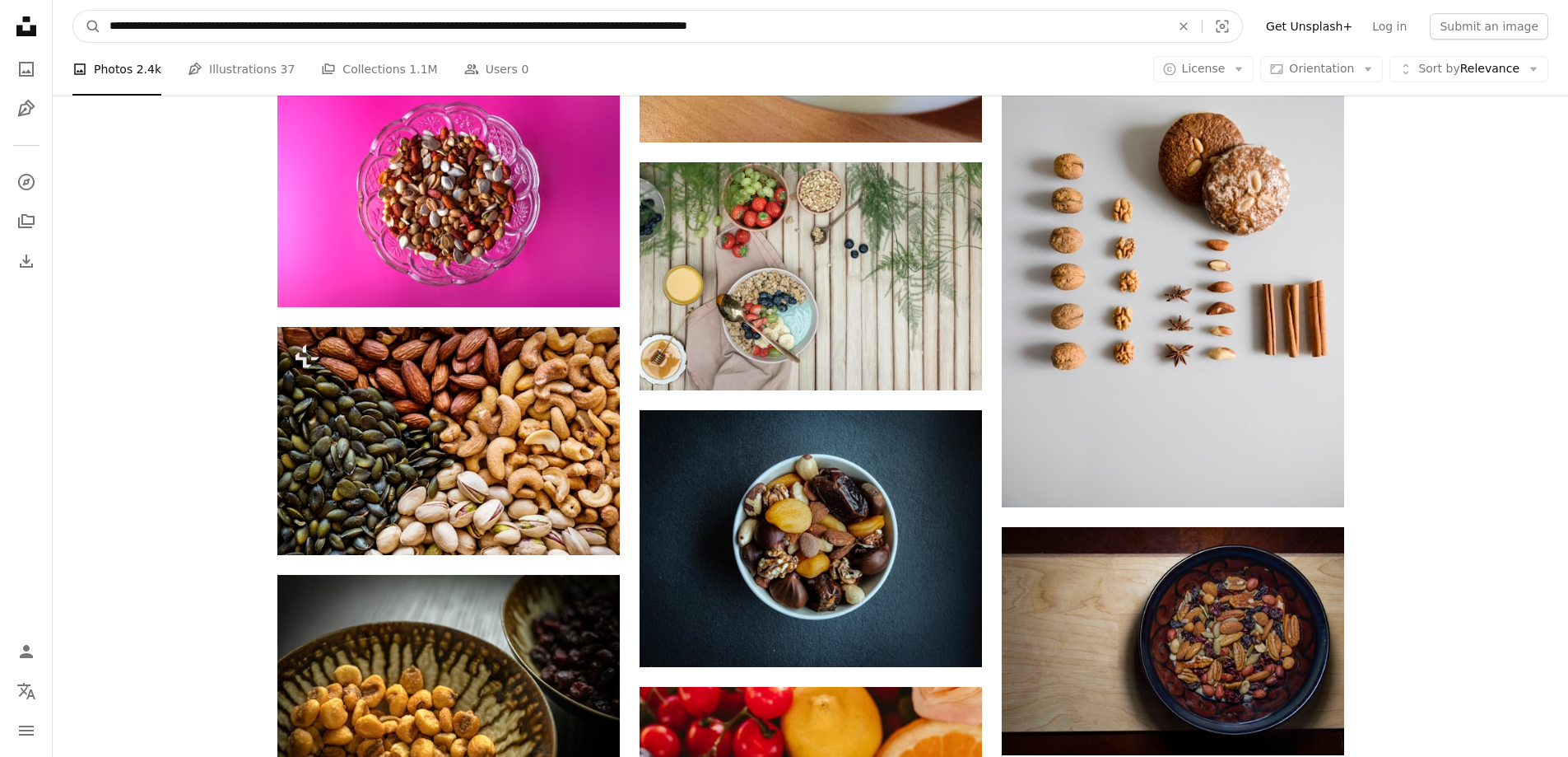
click at [1026, 36] on input "**********" at bounding box center [633, 26] width 1064 height 31
paste input "Find visuals sitewide"
type input "**********"
click button "A magnifying glass" at bounding box center [87, 26] width 28 height 31
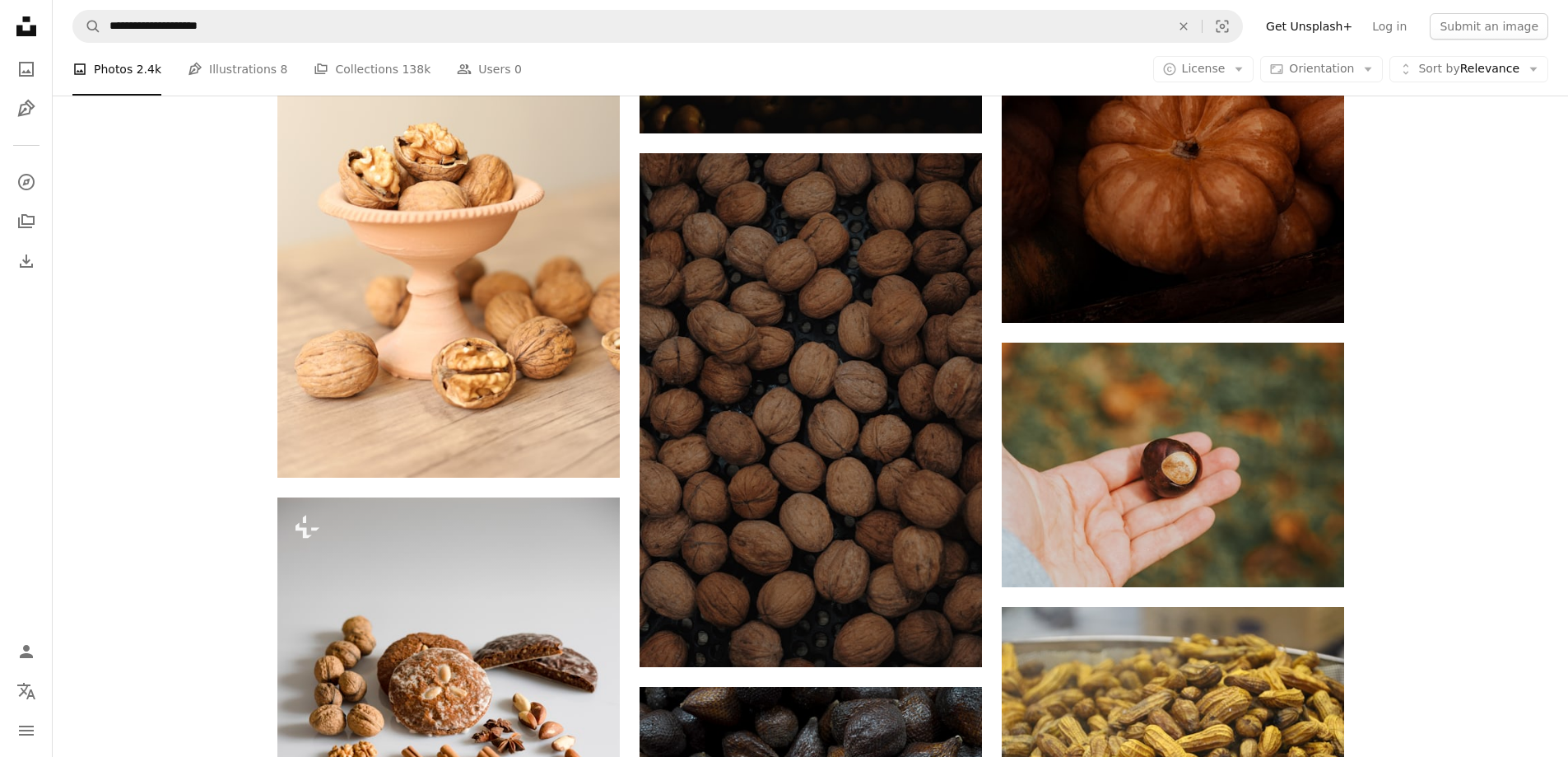
scroll to position [23597, 0]
